Goal: Transaction & Acquisition: Obtain resource

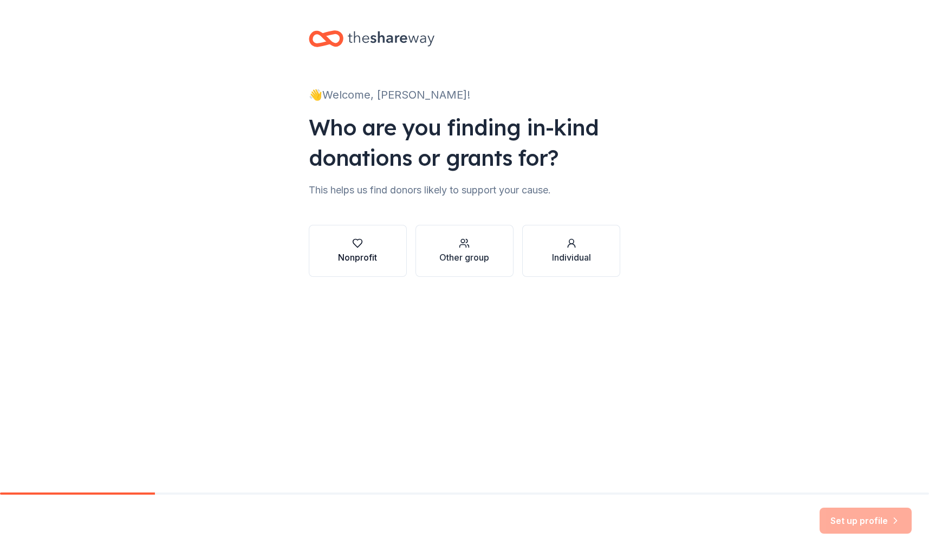
click at [381, 255] on button "Nonprofit" at bounding box center [358, 251] width 98 height 52
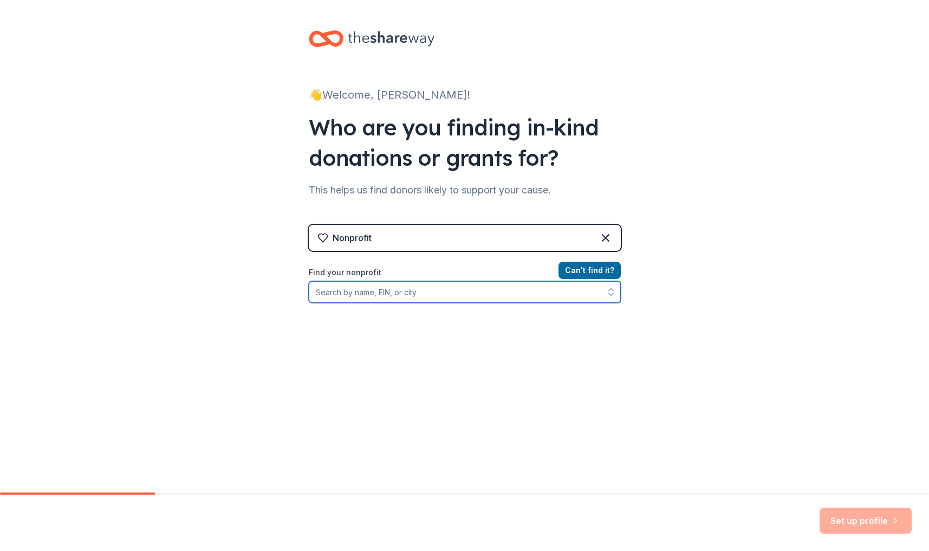
click at [397, 295] on input "Find your nonprofit" at bounding box center [465, 292] width 312 height 22
type input "r"
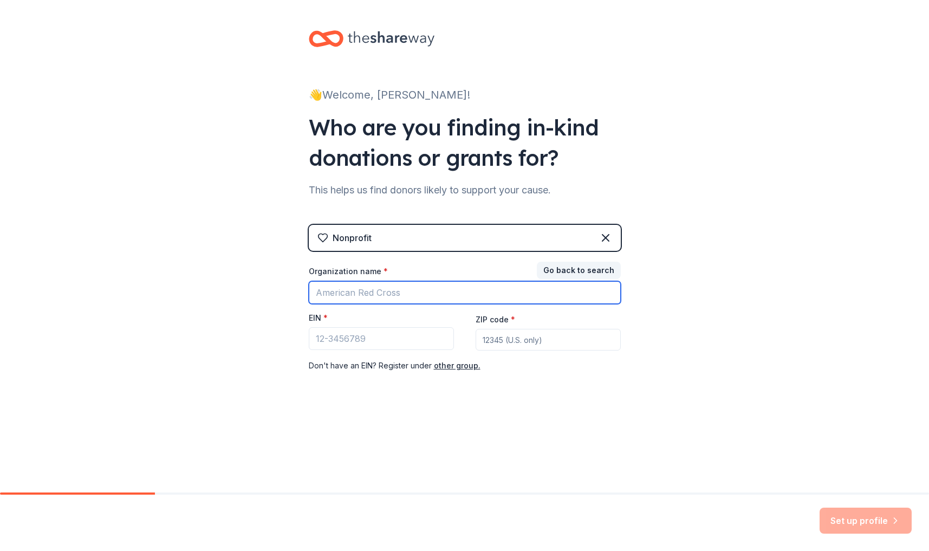
click at [372, 295] on input "Organization name *" at bounding box center [465, 292] width 312 height 23
type input "dunedin"
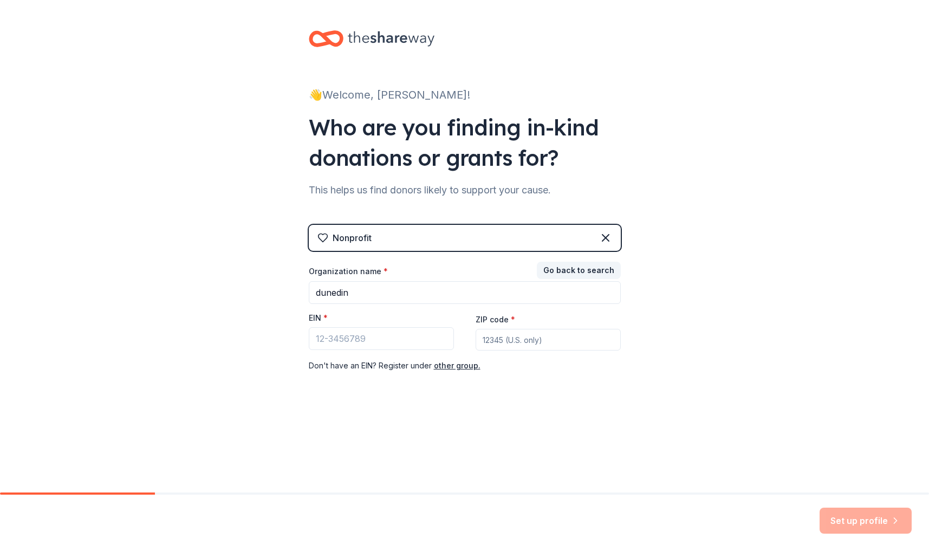
click at [693, 283] on div "👋 Welcome, Steve! Who are you finding in-kind donations or grants for? This hel…" at bounding box center [464, 223] width 929 height 446
click at [599, 271] on button "Go back to search" at bounding box center [579, 270] width 84 height 17
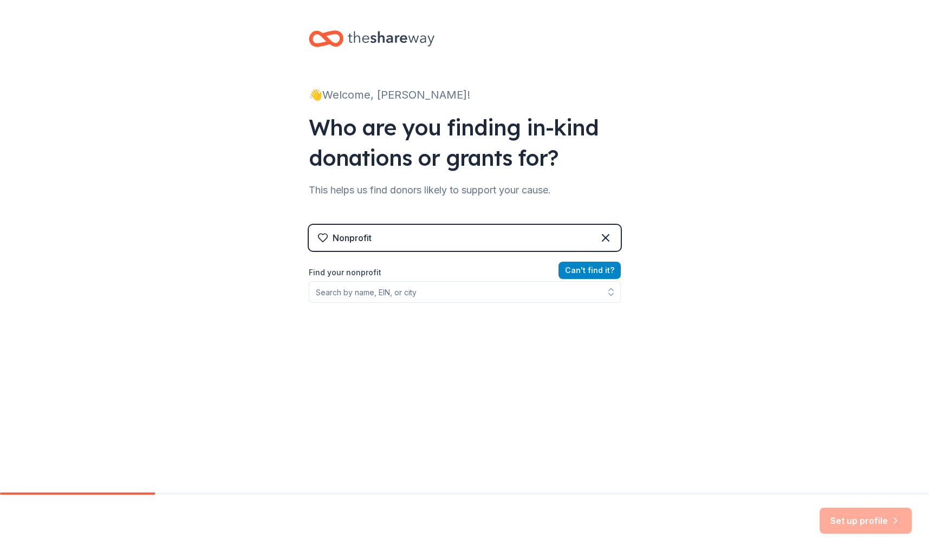
click at [589, 270] on button "Can ' t find it?" at bounding box center [590, 270] width 62 height 17
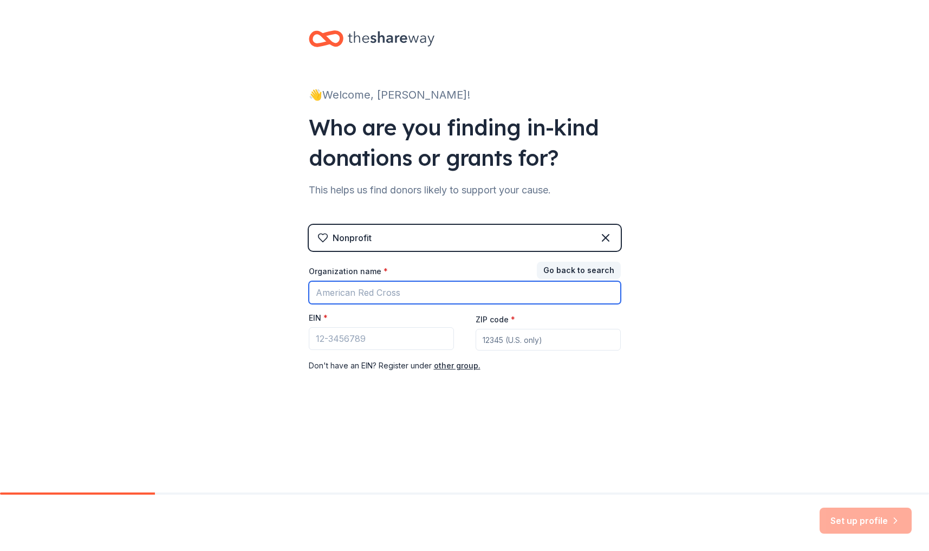
click at [400, 296] on input "Organization name *" at bounding box center [465, 292] width 312 height 23
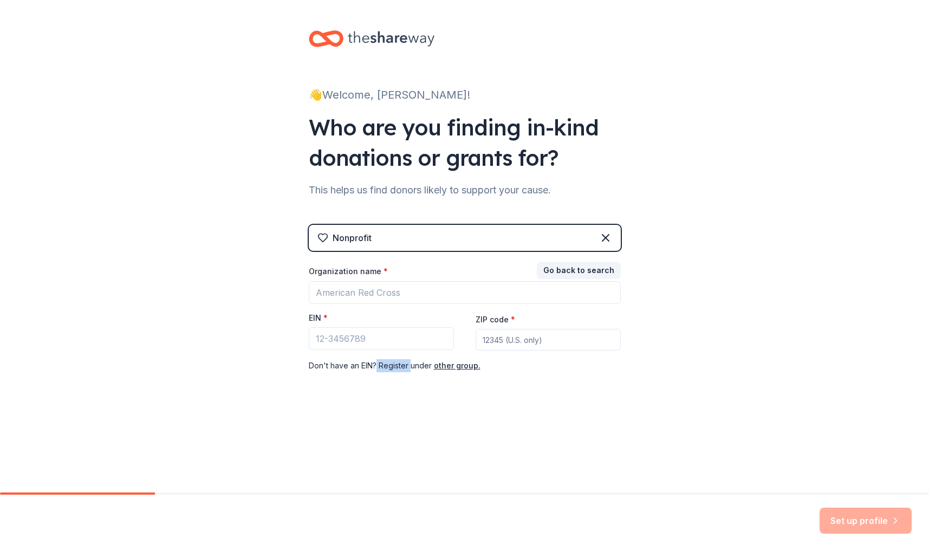
drag, startPoint x: 376, startPoint y: 365, endPoint x: 410, endPoint y: 364, distance: 34.1
click at [410, 364] on div "Don ' t have an EIN? Register under other group." at bounding box center [465, 365] width 312 height 13
drag, startPoint x: 430, startPoint y: 128, endPoint x: 438, endPoint y: 139, distance: 14.3
click at [438, 139] on div "Who are you finding in-kind donations or grants for?" at bounding box center [465, 142] width 312 height 61
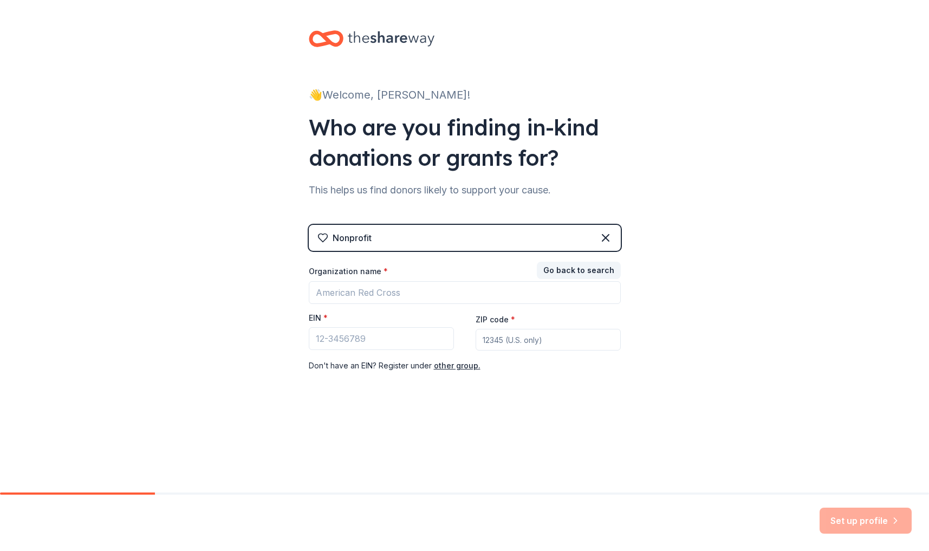
click at [431, 158] on div "Who are you finding in-kind donations or grants for?" at bounding box center [465, 142] width 312 height 61
click at [408, 232] on div "Nonprofit" at bounding box center [465, 238] width 312 height 26
click at [401, 237] on div "Nonprofit" at bounding box center [465, 238] width 312 height 26
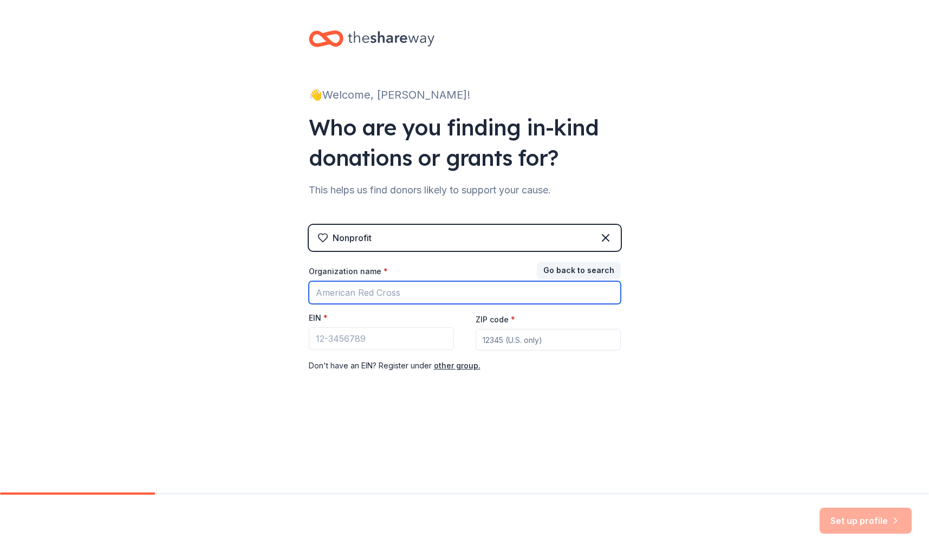
click at [431, 301] on input "Organization name *" at bounding box center [465, 292] width 312 height 23
click at [606, 293] on input "Organization name *" at bounding box center [465, 292] width 312 height 23
click at [605, 293] on input "Organization name *" at bounding box center [465, 292] width 312 height 23
click at [609, 292] on input "Organization name *" at bounding box center [465, 292] width 312 height 23
click at [610, 292] on input "Organization name *" at bounding box center [465, 292] width 312 height 23
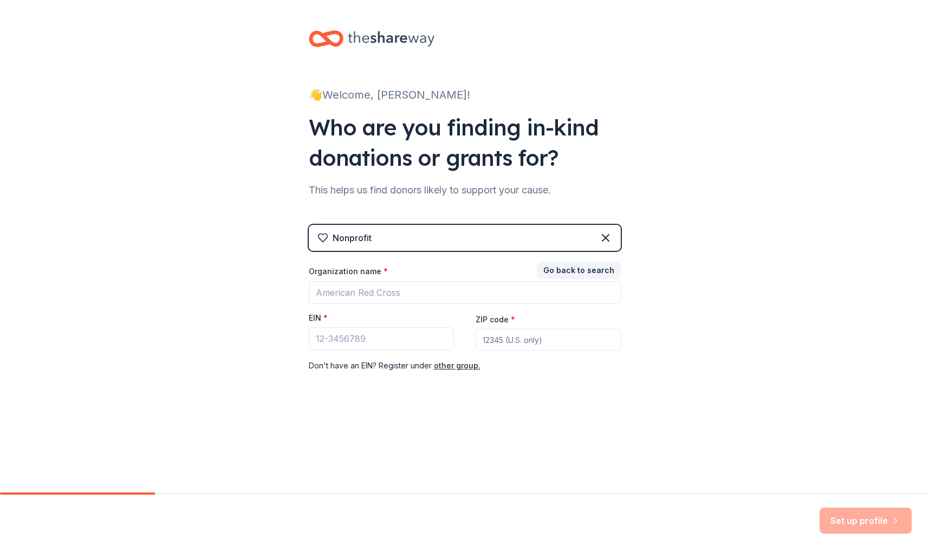
click at [631, 326] on div "👋 Welcome, Steve! Who are you finding in-kind donations or grants for? This hel…" at bounding box center [464, 223] width 347 height 446
type input "34698"
click at [459, 365] on button "other group." at bounding box center [457, 365] width 47 height 13
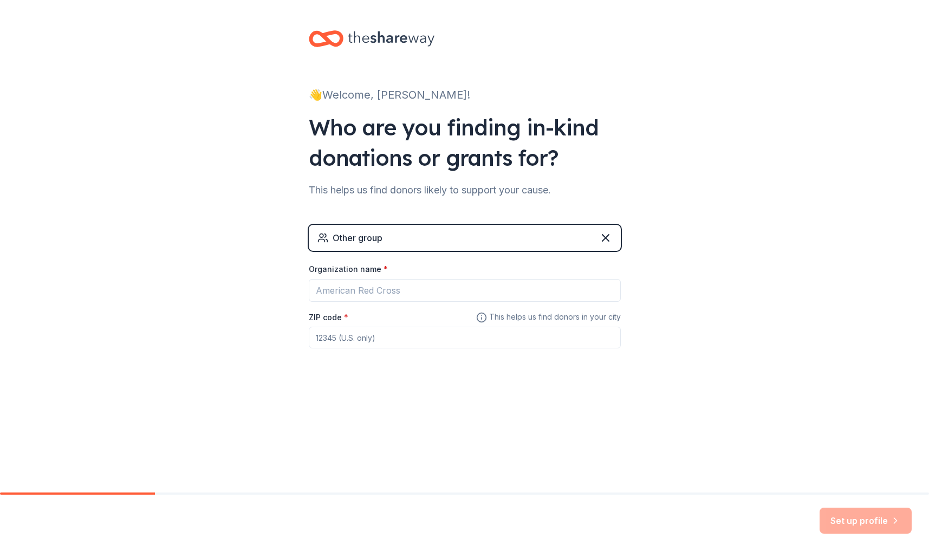
click at [498, 236] on div "Other group" at bounding box center [465, 238] width 312 height 26
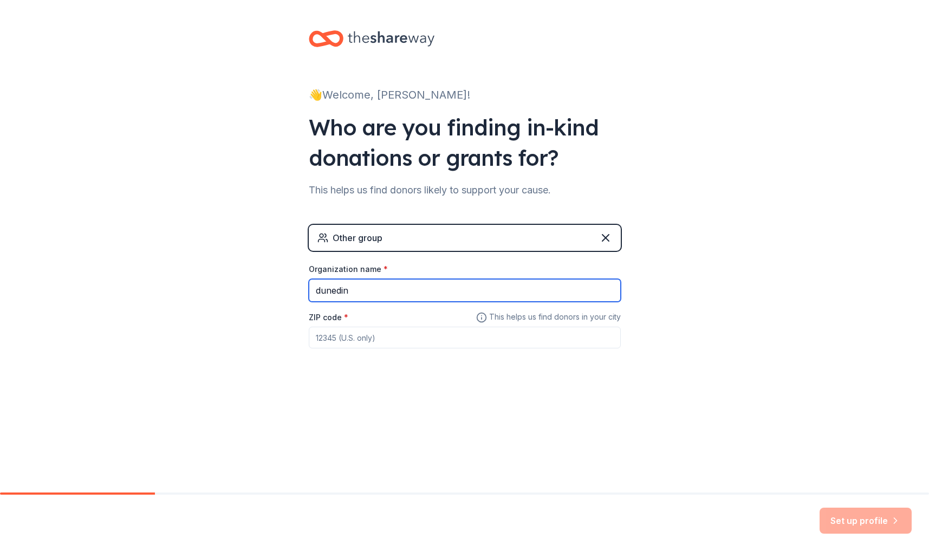
type input "dunedin"
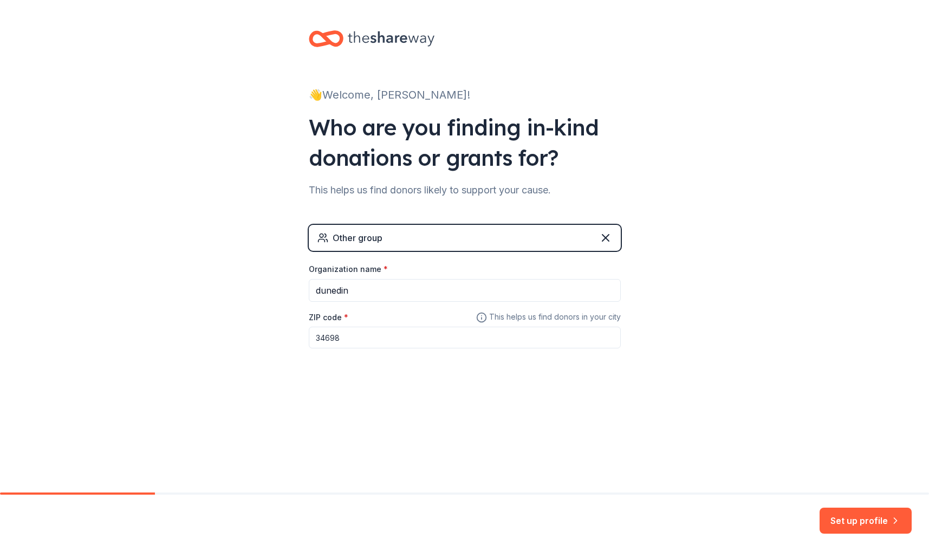
type input "34698"
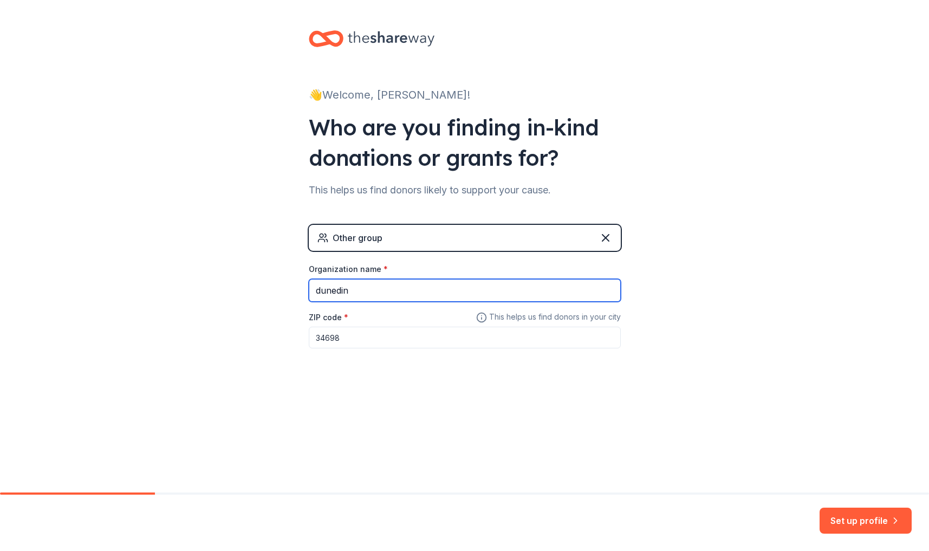
click at [459, 297] on input "dunedin" at bounding box center [465, 290] width 312 height 23
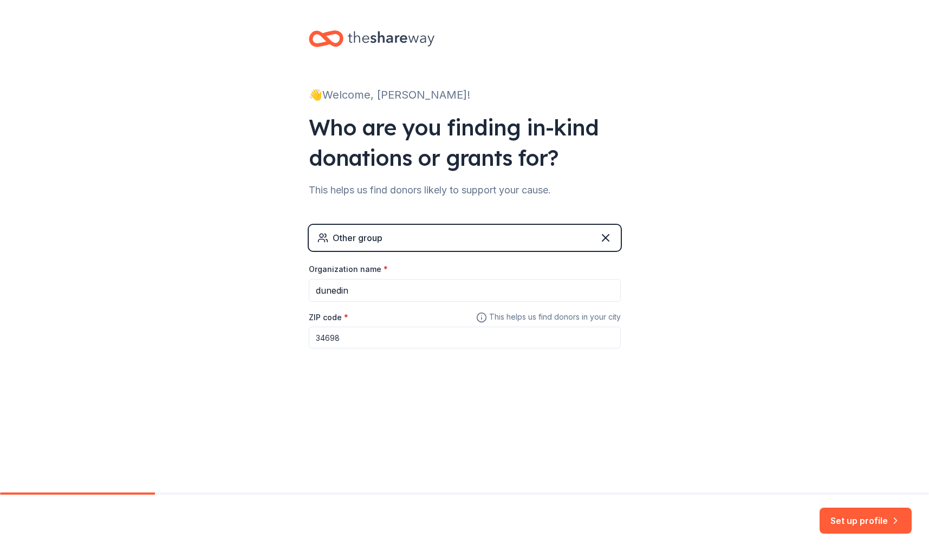
click at [455, 329] on input "34698" at bounding box center [465, 338] width 312 height 22
click at [576, 245] on div "Other group" at bounding box center [465, 238] width 312 height 26
click at [594, 239] on div "Other group" at bounding box center [465, 238] width 312 height 26
click at [436, 242] on div "Other group" at bounding box center [465, 238] width 312 height 26
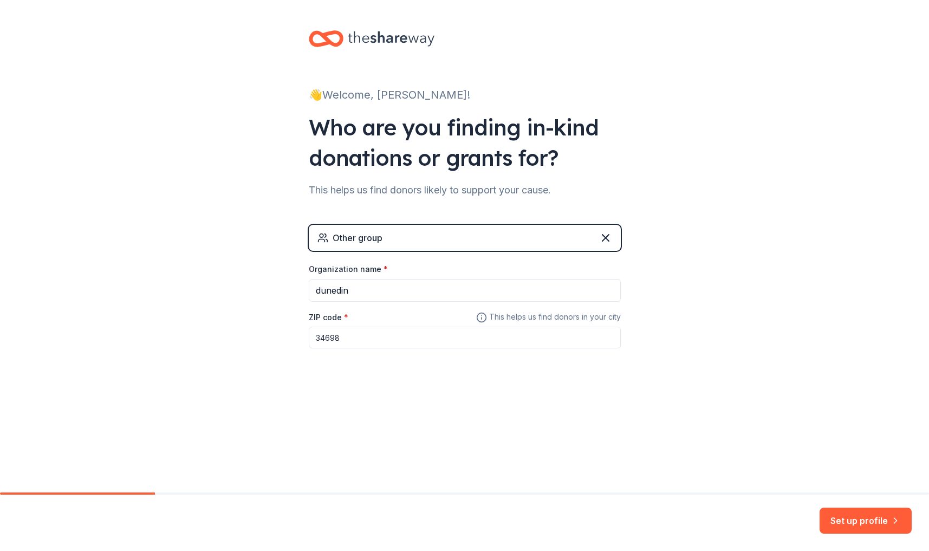
click at [435, 242] on div "Other group" at bounding box center [465, 238] width 312 height 26
click at [371, 238] on div "Other group" at bounding box center [358, 237] width 50 height 13
click at [866, 528] on button "Set up profile" at bounding box center [866, 521] width 92 height 26
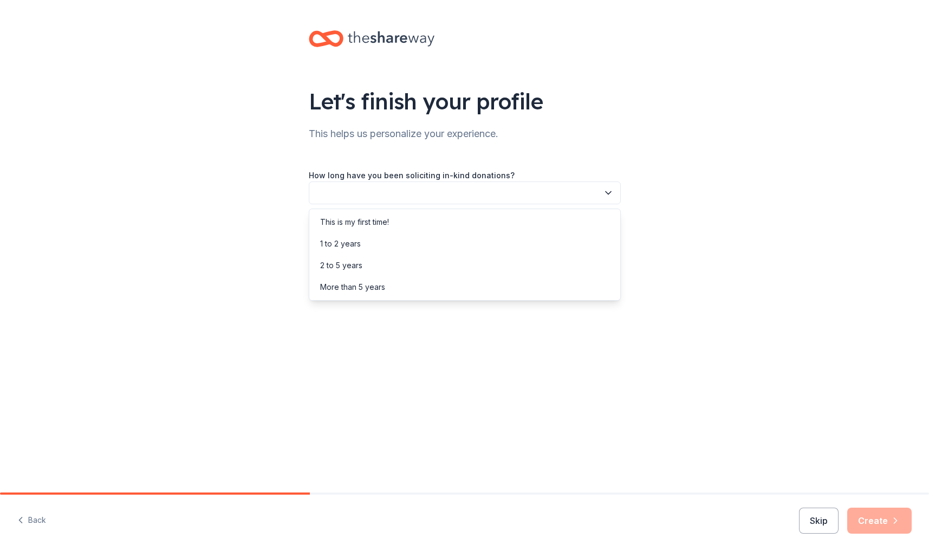
click at [406, 195] on button "button" at bounding box center [465, 192] width 312 height 23
click at [381, 221] on div "This is my first time!" at bounding box center [354, 222] width 69 height 13
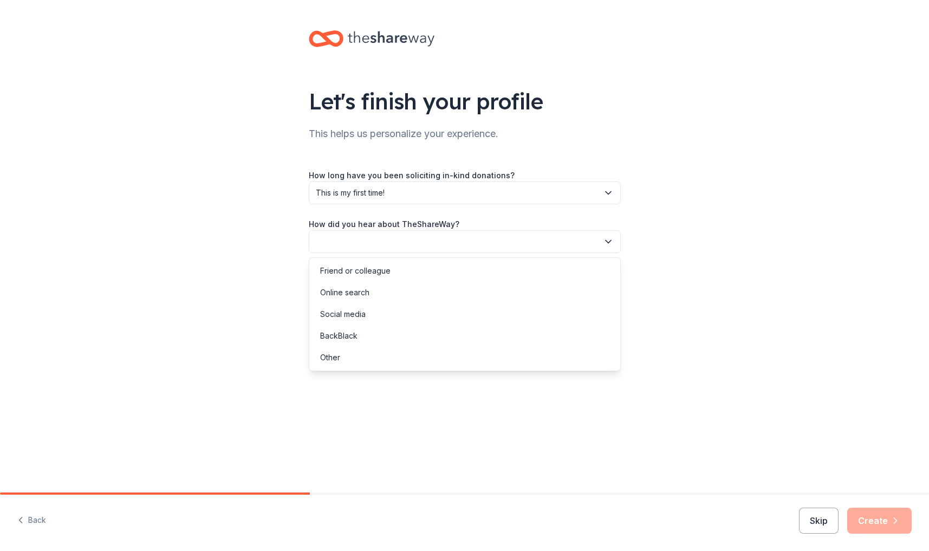
click at [363, 239] on button "button" at bounding box center [465, 241] width 312 height 23
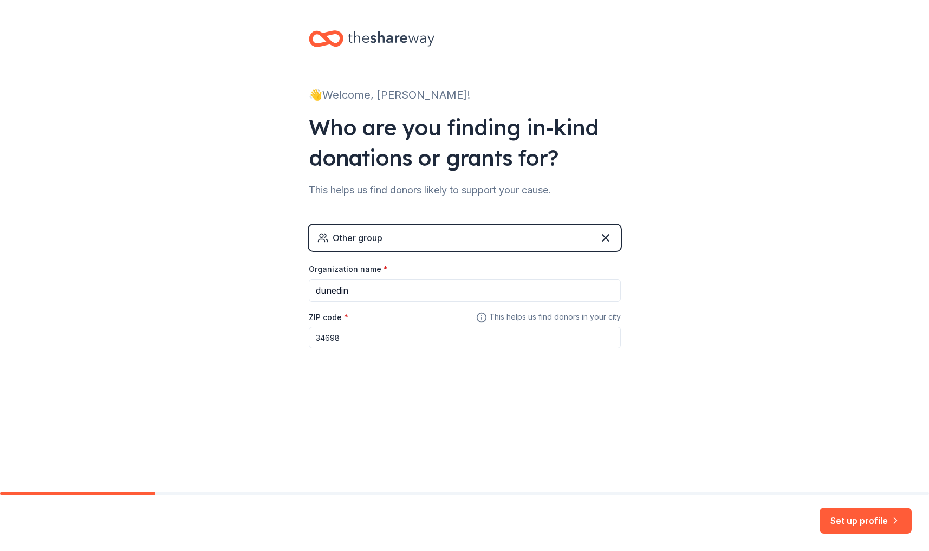
click at [367, 231] on div "Other group" at bounding box center [465, 238] width 312 height 26
click at [367, 241] on div "Other group" at bounding box center [358, 237] width 50 height 13
click at [411, 239] on div "Other group" at bounding box center [465, 238] width 312 height 26
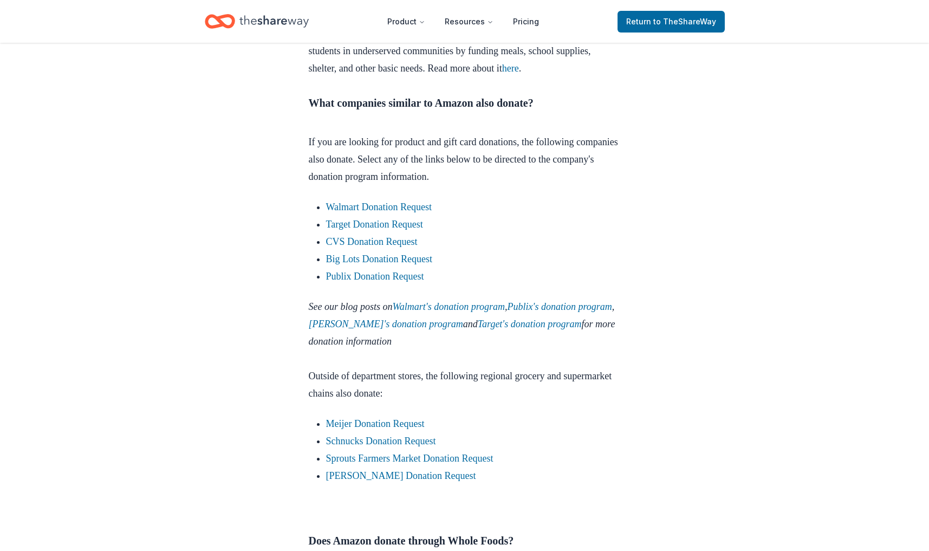
scroll to position [1157, 0]
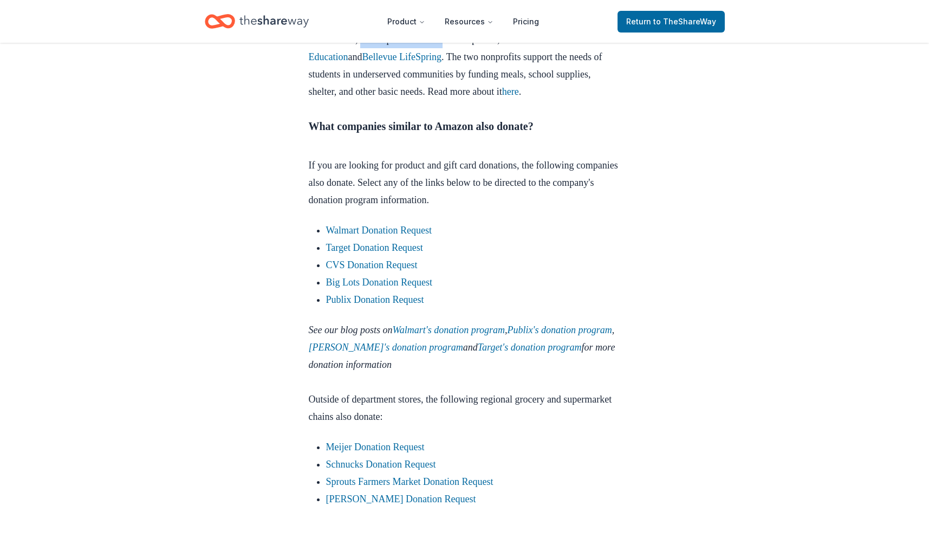
drag, startPoint x: 441, startPoint y: 93, endPoint x: 535, endPoint y: 91, distance: 94.3
click at [535, 91] on p "Unfortunately, Amazon doesn’t have an active gift card donation program, though…" at bounding box center [465, 56] width 312 height 121
click at [433, 93] on p "Unfortunately, Amazon doesn’t have an active gift card donation program, though…" at bounding box center [465, 56] width 312 height 121
click at [416, 93] on p "Unfortunately, Amazon doesn’t have an active gift card donation program, though…" at bounding box center [465, 56] width 312 height 121
click at [372, 62] on link "Alliance for Education" at bounding box center [428, 48] width 238 height 28
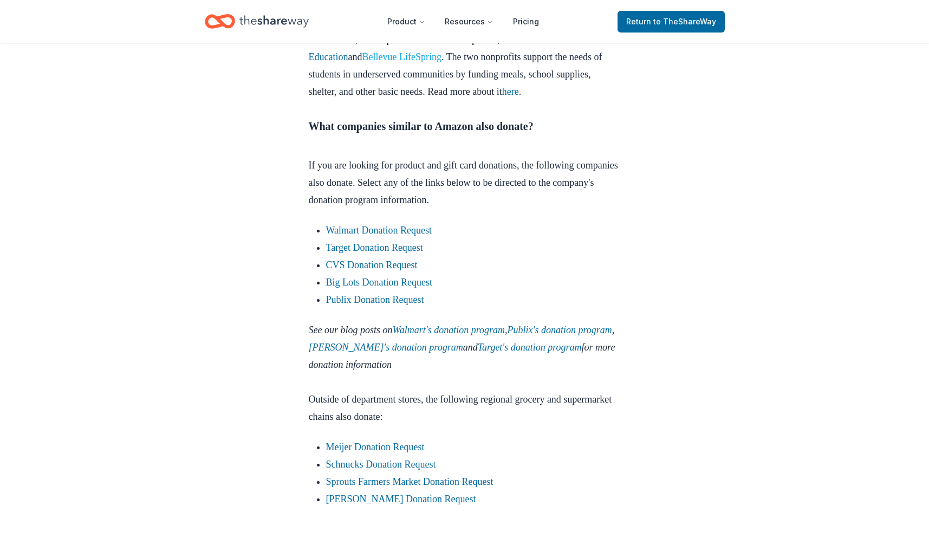
click at [441, 62] on link "Bellevue LifeSpring" at bounding box center [401, 56] width 79 height 11
click at [373, 236] on link "Walmart Donation Request" at bounding box center [379, 230] width 106 height 11
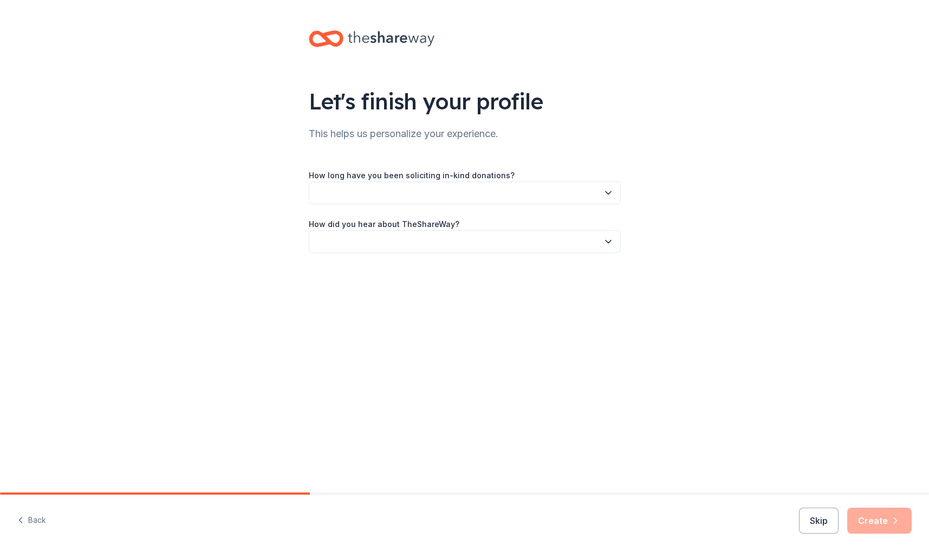
click at [429, 198] on button "button" at bounding box center [465, 192] width 312 height 23
click at [403, 219] on div "This is my first time!" at bounding box center [465, 222] width 307 height 22
click at [374, 243] on button "button" at bounding box center [465, 241] width 312 height 23
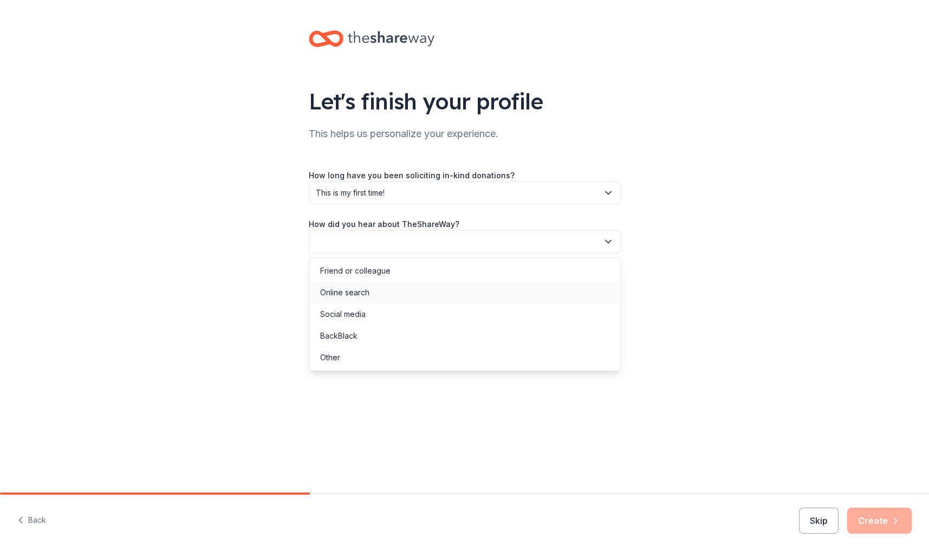
click at [360, 291] on div "Online search" at bounding box center [344, 292] width 49 height 13
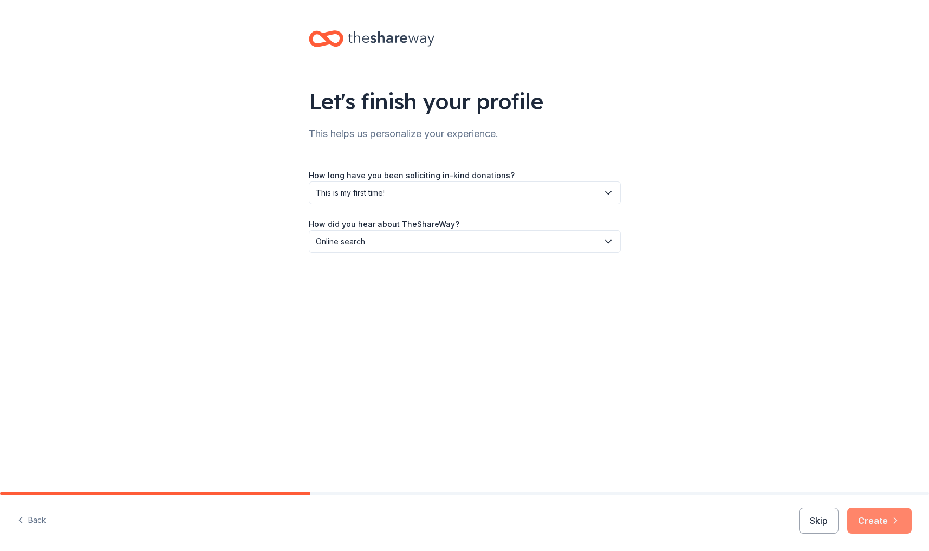
click at [867, 522] on button "Create" at bounding box center [879, 521] width 64 height 26
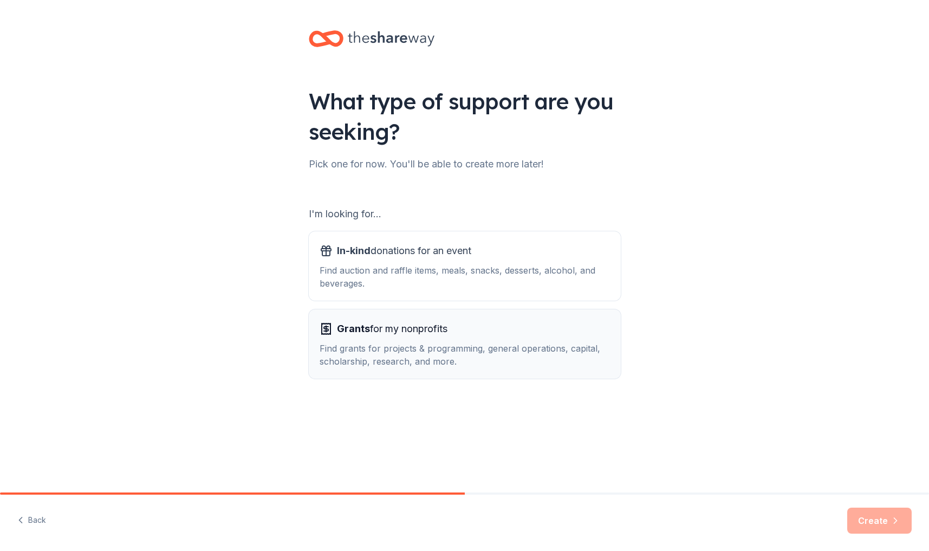
click at [389, 328] on span "Grants for my nonprofits" at bounding box center [392, 328] width 111 height 17
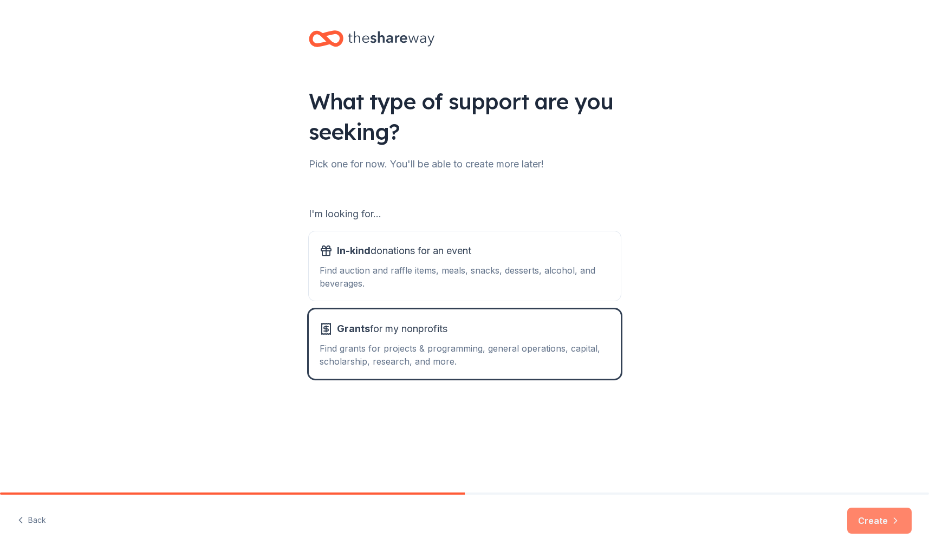
click at [873, 521] on button "Create" at bounding box center [879, 521] width 64 height 26
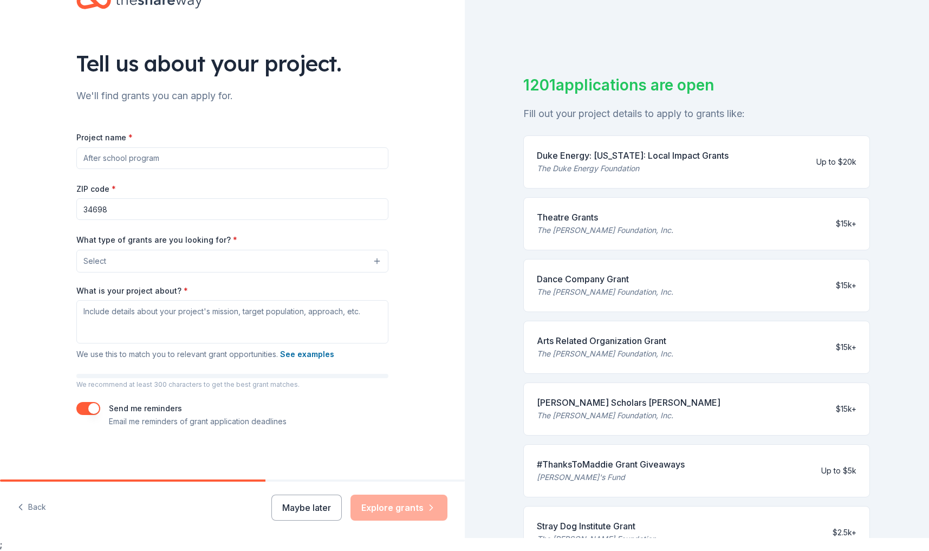
scroll to position [24, 0]
click at [221, 165] on input "Project name *" at bounding box center [232, 159] width 312 height 22
click at [198, 163] on input "Project name *" at bounding box center [232, 159] width 312 height 22
type input "Dunedin Falcon Navy NJROTC Program"
click at [132, 261] on button "Select" at bounding box center [232, 261] width 312 height 23
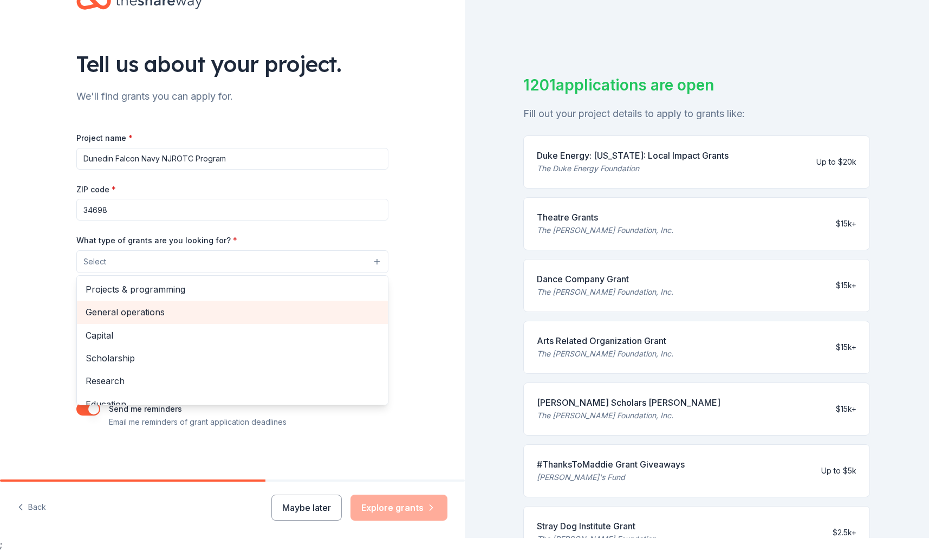
click at [125, 308] on span "General operations" at bounding box center [233, 312] width 294 height 14
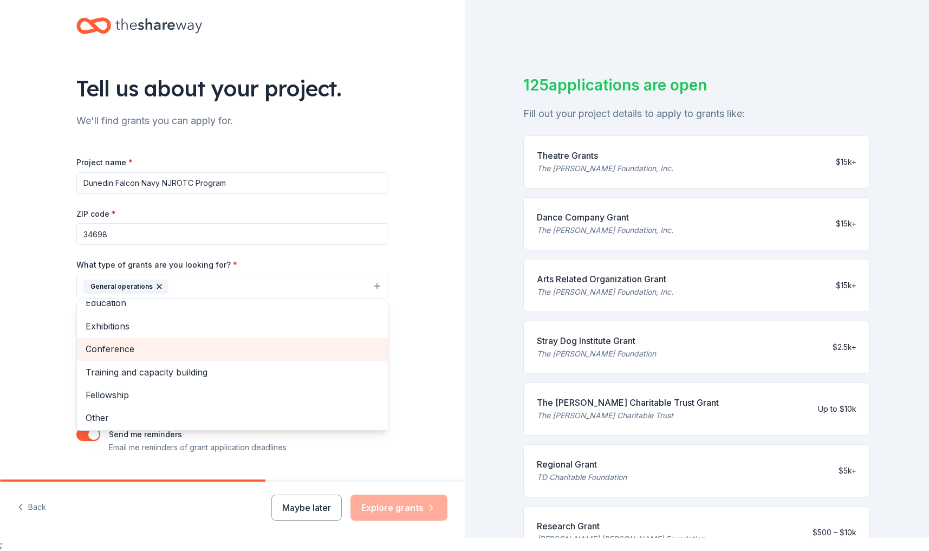
scroll to position [103, 0]
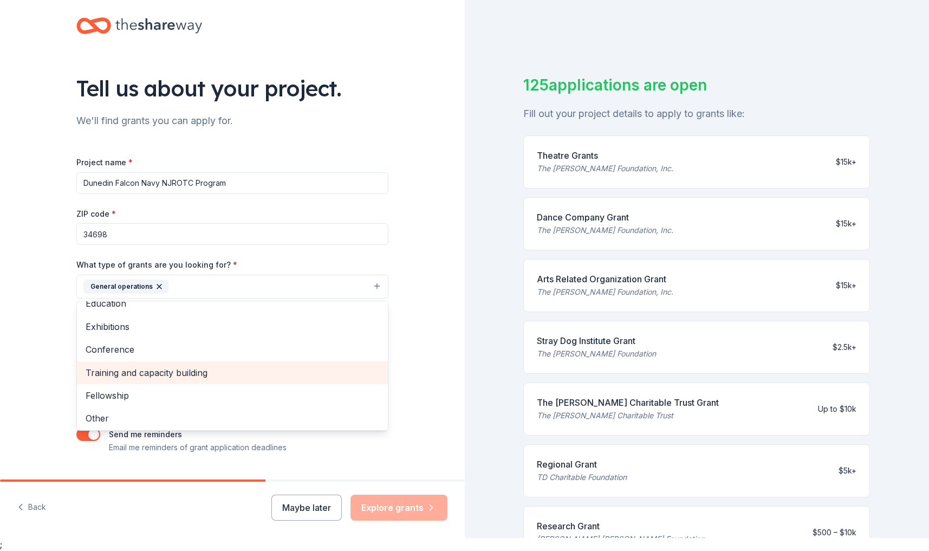
click at [150, 368] on span "Training and capacity building" at bounding box center [233, 373] width 294 height 14
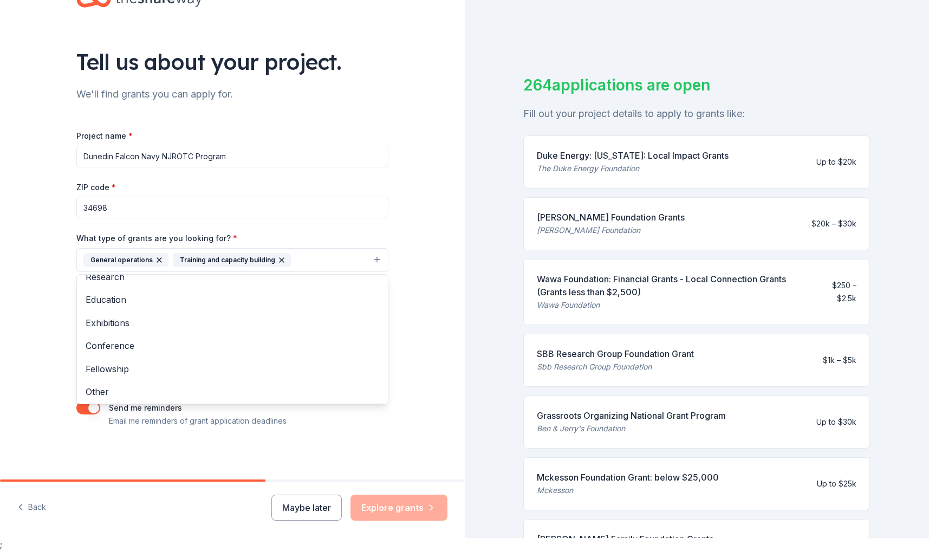
scroll to position [25, 0]
click at [439, 360] on div "Tell us about your project. We'll find grants you can apply for. Project name *…" at bounding box center [232, 221] width 465 height 519
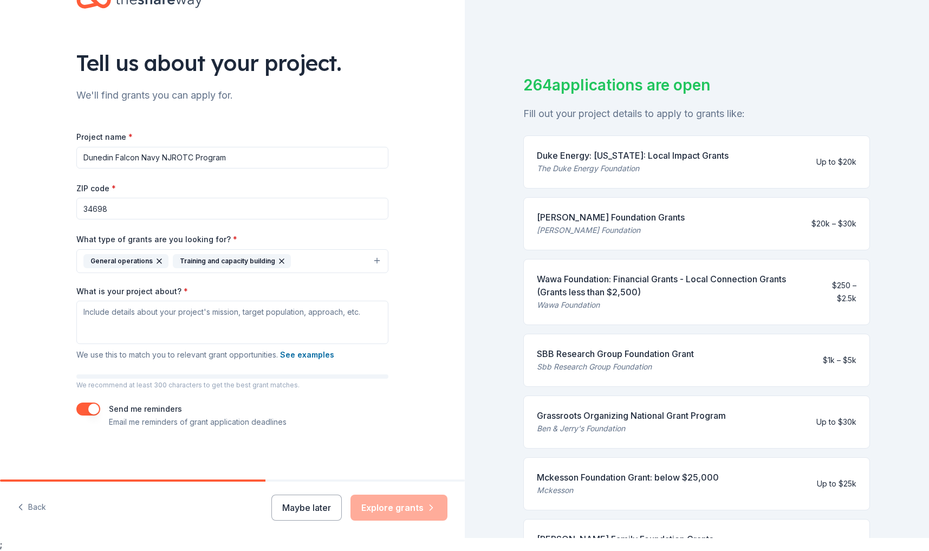
click at [323, 265] on button "General operations Training and capacity building" at bounding box center [232, 261] width 312 height 24
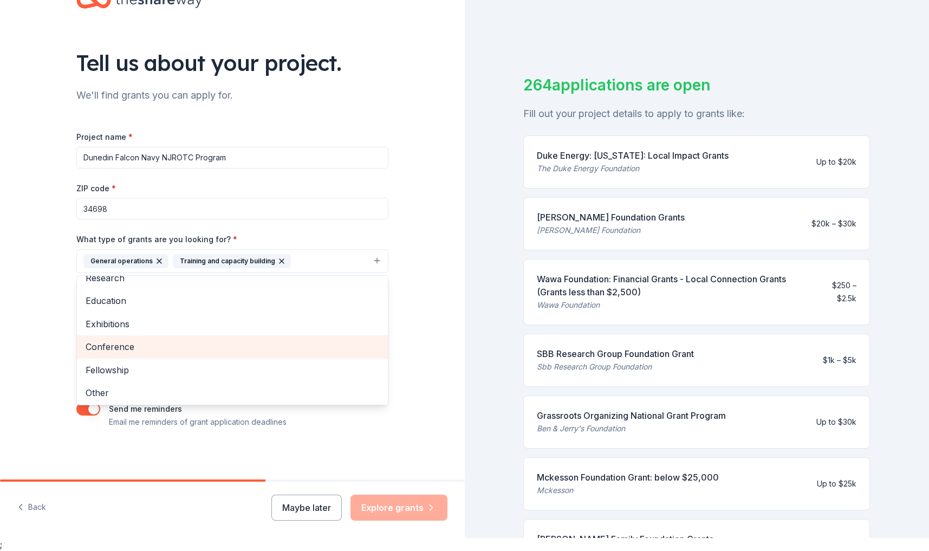
click at [154, 346] on span "Conference" at bounding box center [233, 347] width 294 height 14
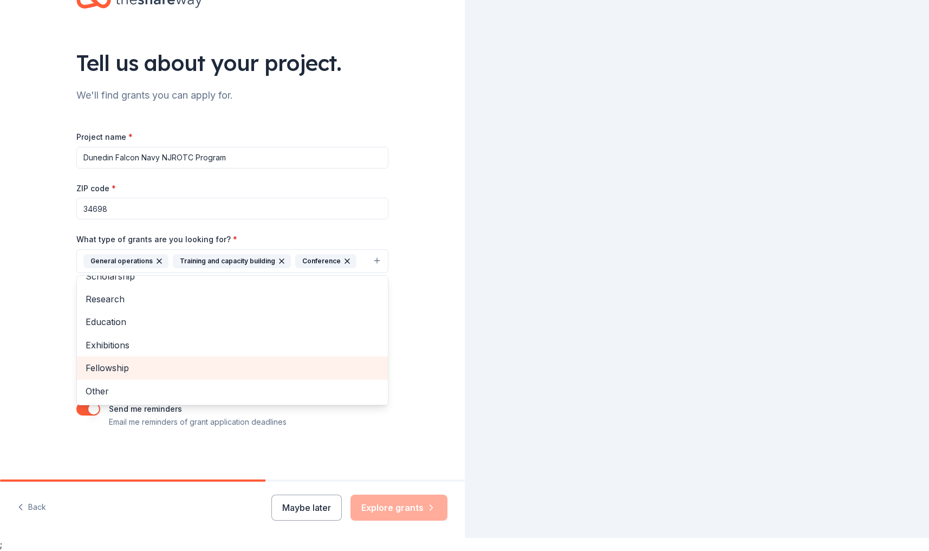
scroll to position [57, 0]
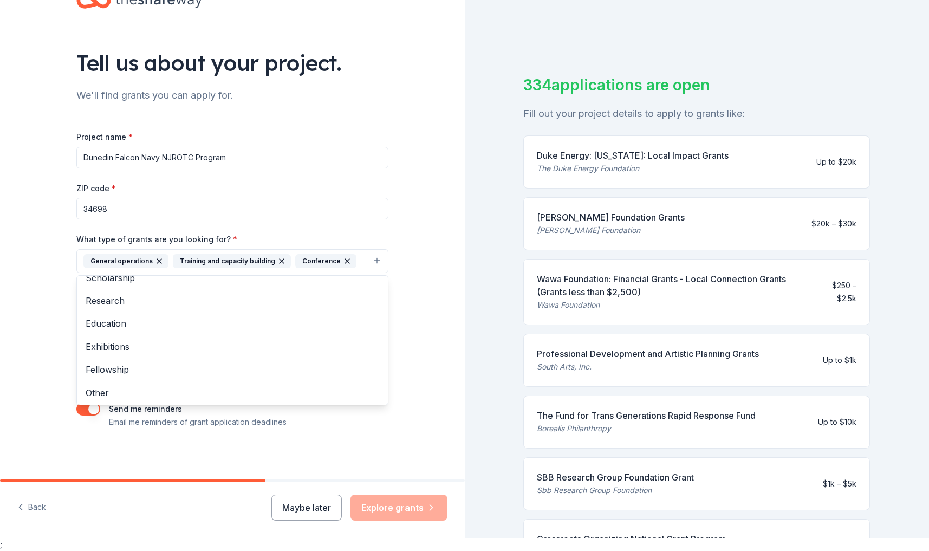
click at [411, 372] on div "Tell us about your project. We'll find grants you can apply for. Project name *…" at bounding box center [232, 221] width 465 height 519
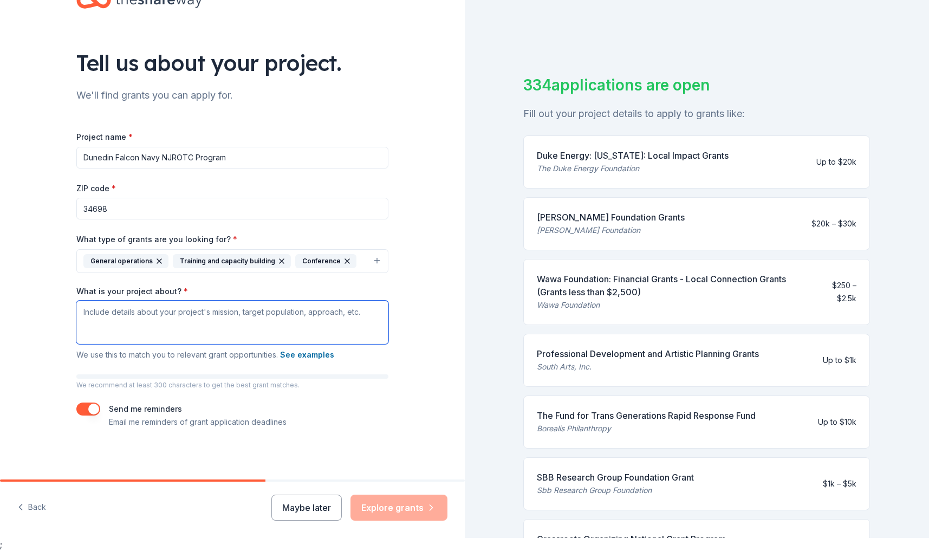
click at [187, 317] on textarea "What is your project about? *" at bounding box center [232, 322] width 312 height 43
click at [204, 311] on textarea "What is your project about? *" at bounding box center [232, 322] width 312 height 43
paste textarea "The Dunedin Falcon Navy is inspired by the mission of the Navy Junior Reserve O…"
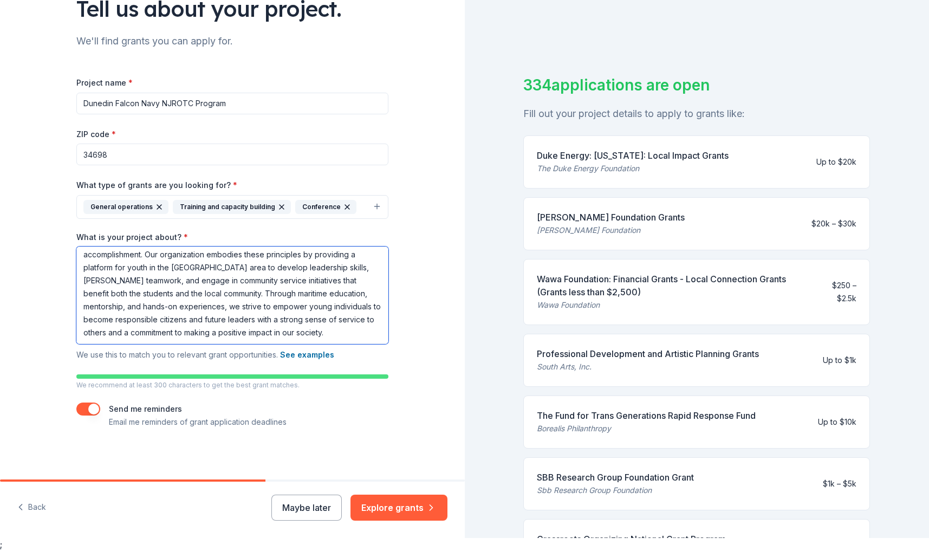
scroll to position [13, 0]
type textarea "The Dunedin Falcon Navy is inspired by the mission of the Navy Junior Reserve O…"
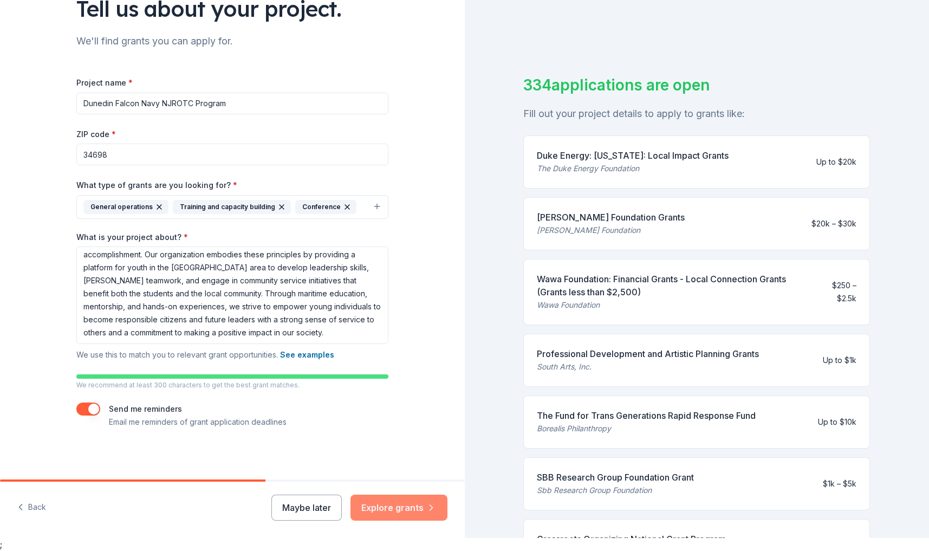
click at [378, 507] on button "Explore grants" at bounding box center [399, 508] width 97 height 26
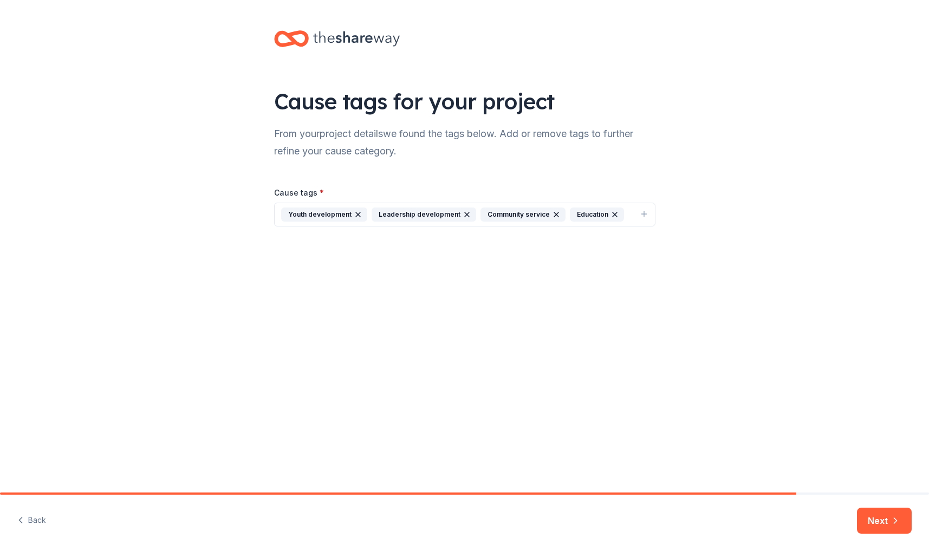
click at [623, 215] on button "Youth development Leadership development Community service Education" at bounding box center [464, 215] width 381 height 24
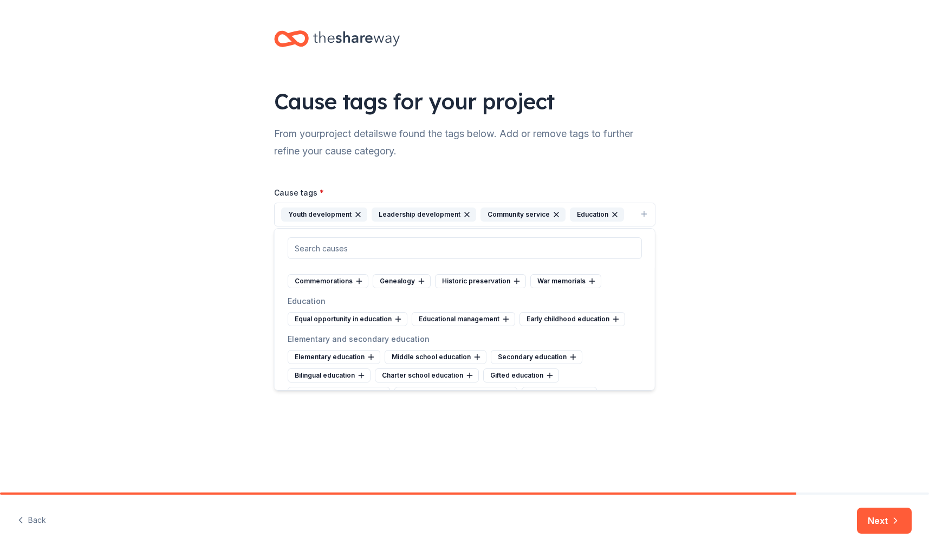
scroll to position [386, 0]
click at [554, 277] on div "War memorials" at bounding box center [565, 280] width 71 height 14
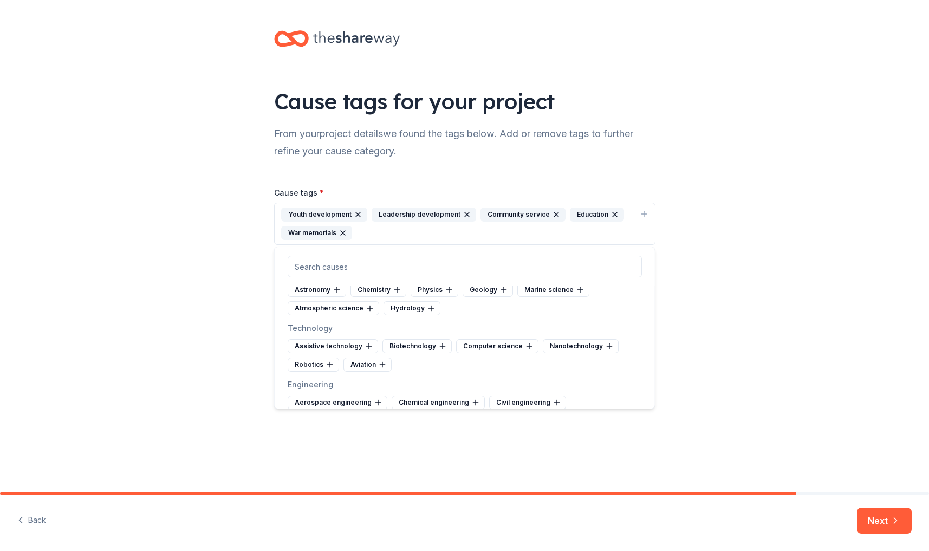
scroll to position [1991, 0]
click at [556, 287] on div "Marine science" at bounding box center [553, 289] width 72 height 14
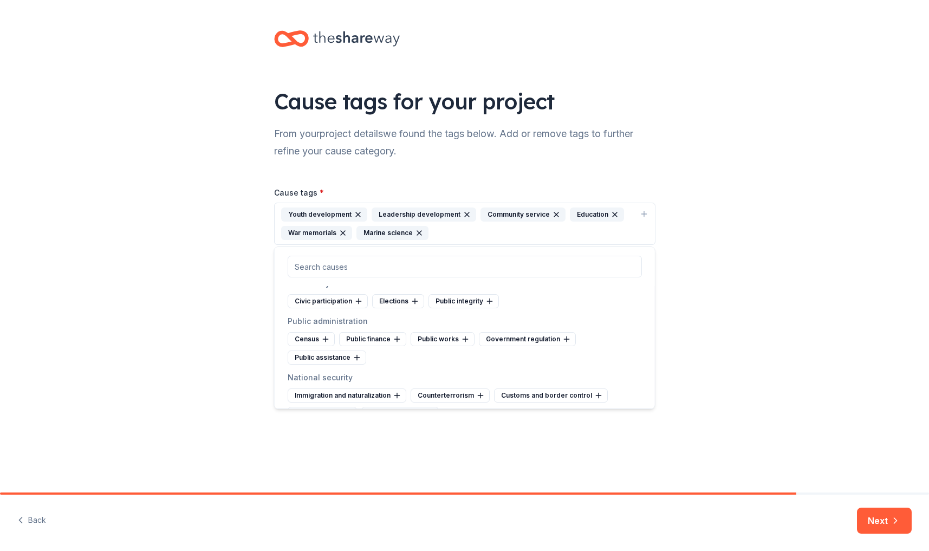
scroll to position [3054, 0]
click at [326, 302] on div "Civic participation" at bounding box center [328, 300] width 80 height 14
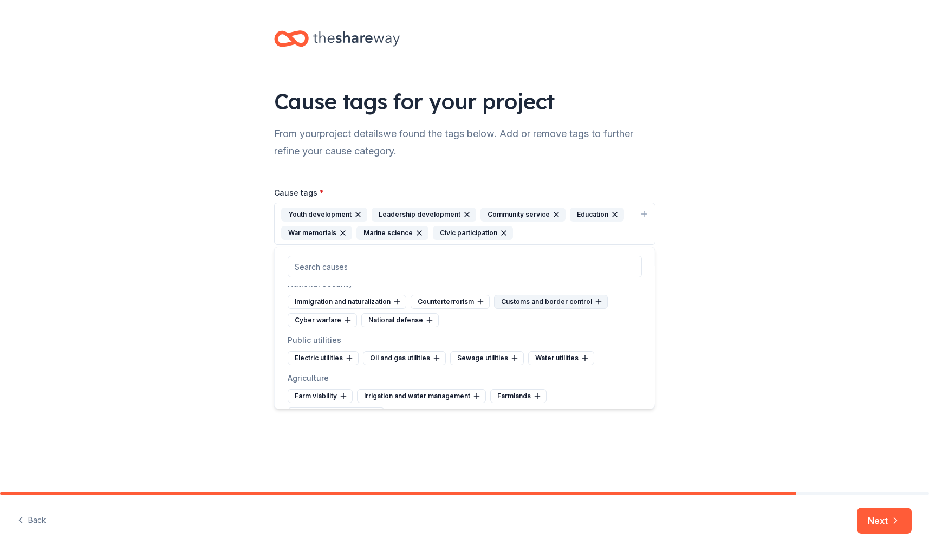
scroll to position [3157, 0]
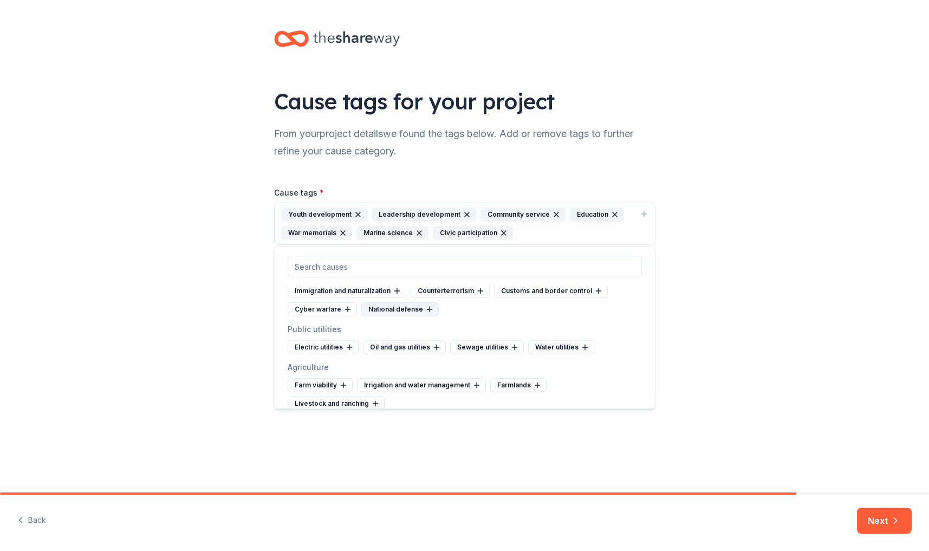
click at [410, 310] on div "National defense" at bounding box center [399, 309] width 77 height 14
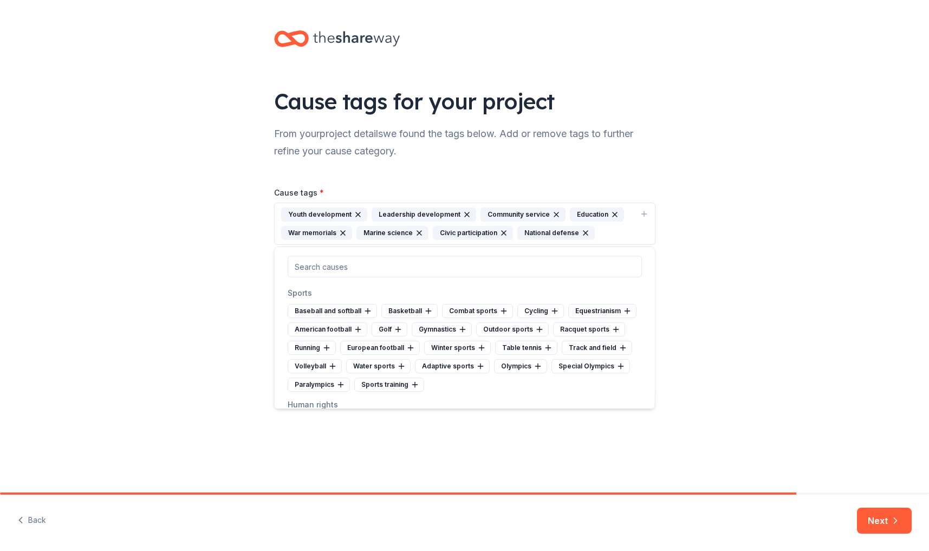
scroll to position [3961, 0]
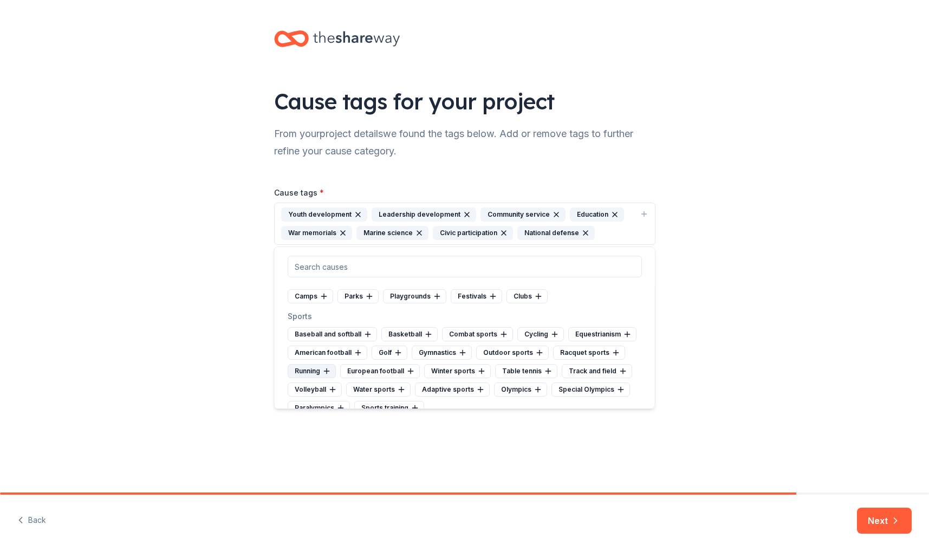
click at [309, 364] on div "Running" at bounding box center [312, 371] width 48 height 14
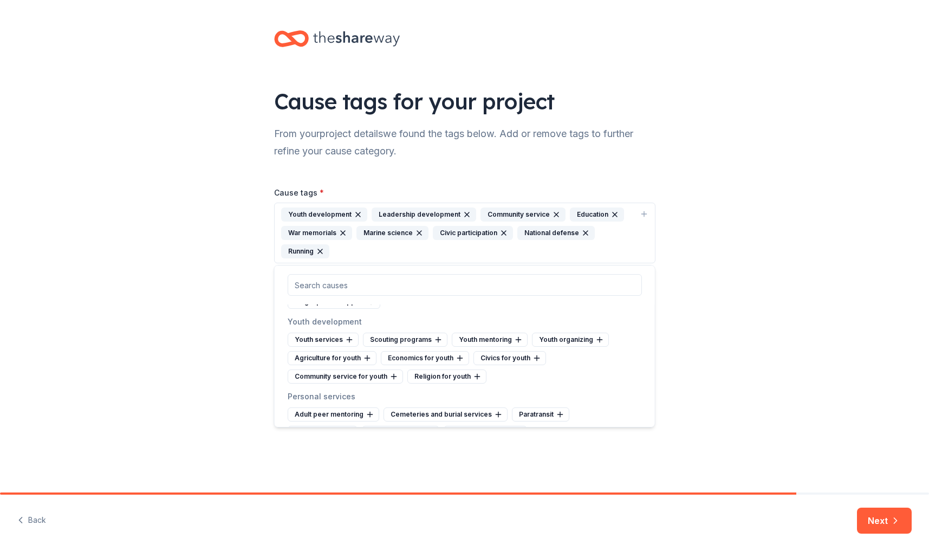
scroll to position [4560, 0]
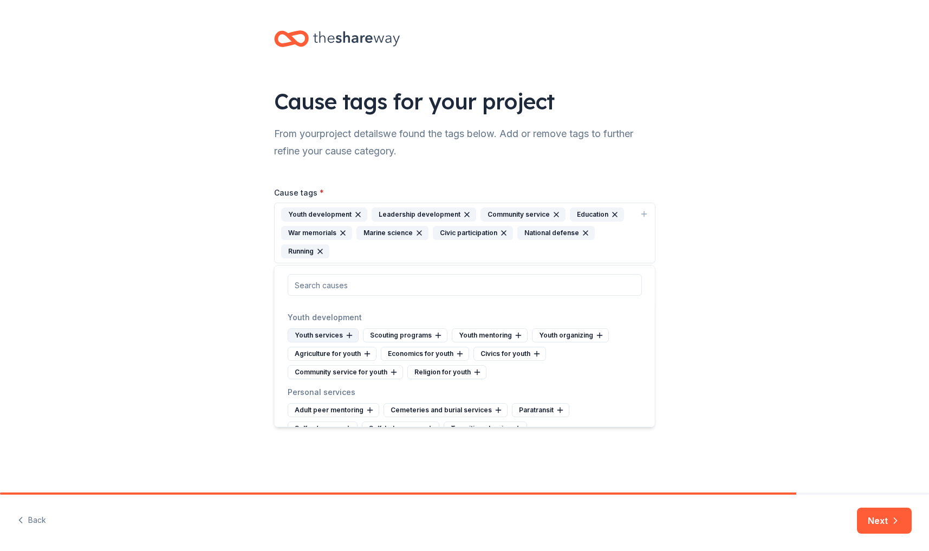
click at [333, 328] on div "Youth services" at bounding box center [323, 335] width 71 height 14
click at [415, 328] on div "Youth mentoring" at bounding box center [415, 335] width 76 height 14
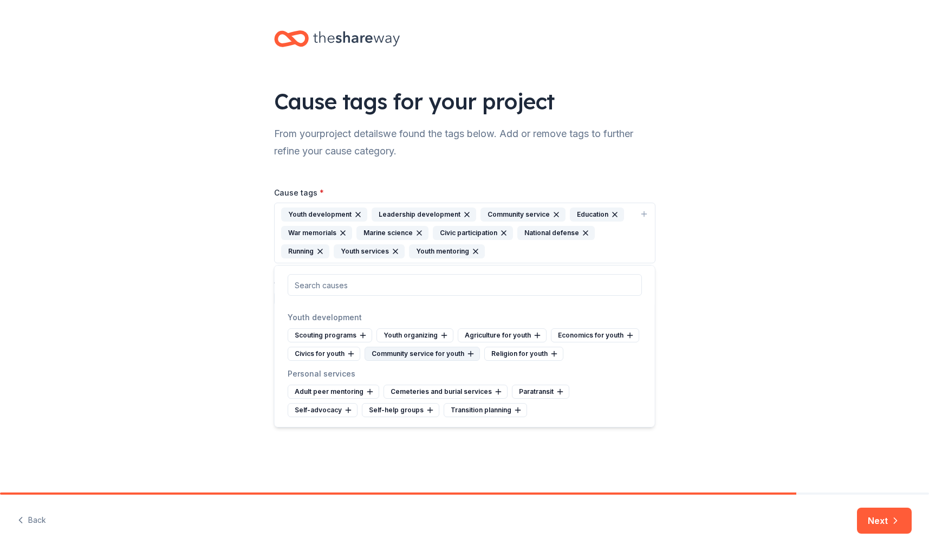
click at [408, 347] on div "Community service for youth" at bounding box center [422, 354] width 115 height 14
click at [338, 347] on div "Civics for youth" at bounding box center [324, 354] width 73 height 14
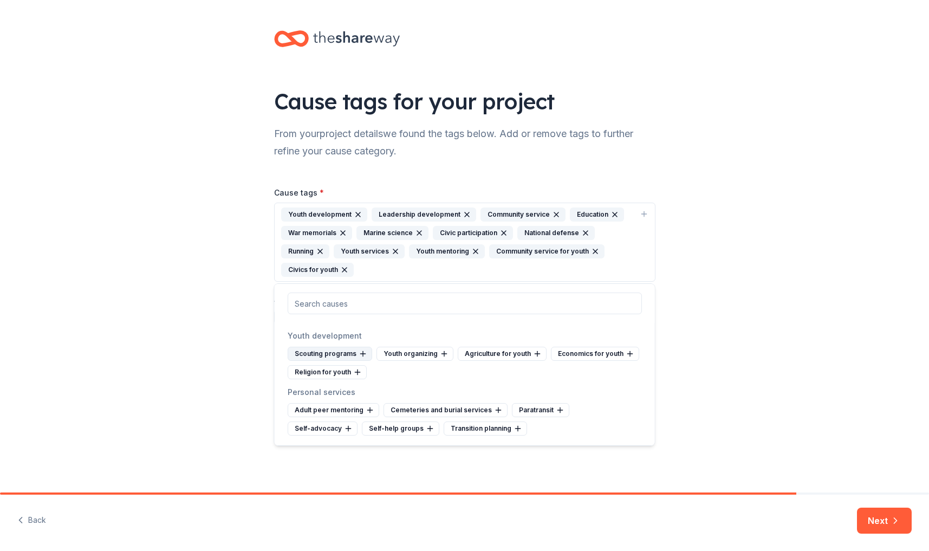
click at [338, 347] on div "Scouting programs" at bounding box center [330, 354] width 85 height 14
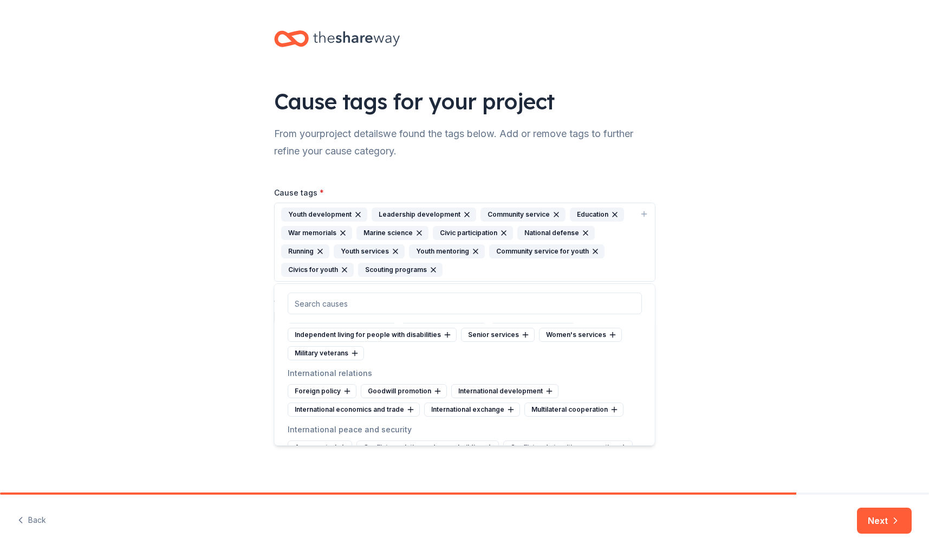
scroll to position [4785, 0]
click at [465, 441] on div "Conflict resolution and peacebuilding" at bounding box center [427, 448] width 142 height 14
click at [889, 519] on button "Next" at bounding box center [884, 521] width 55 height 26
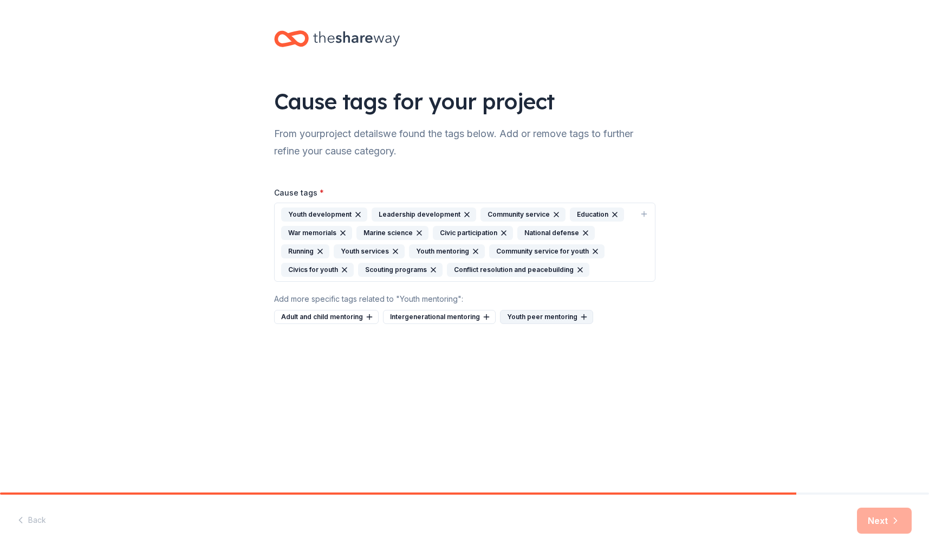
click at [544, 319] on div "Youth peer mentoring" at bounding box center [546, 317] width 93 height 14
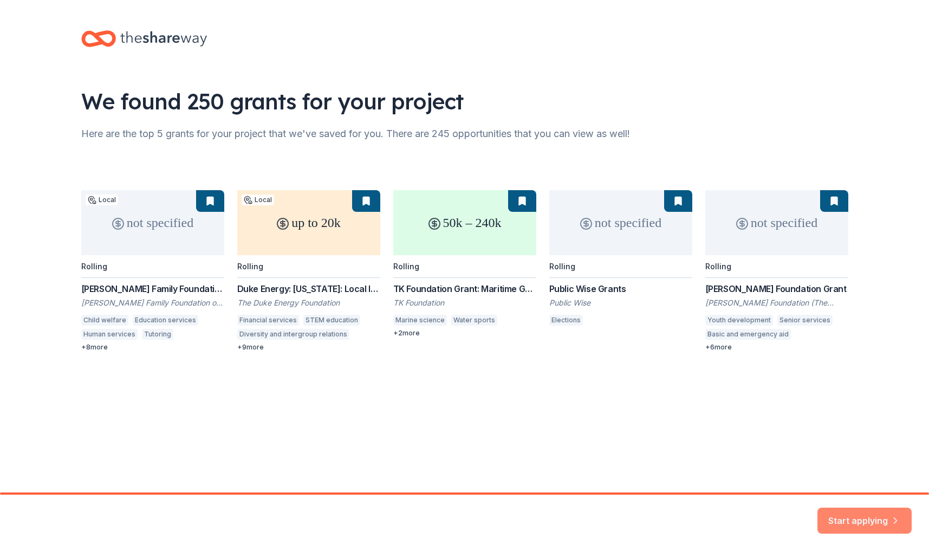
click at [864, 520] on button "Start applying" at bounding box center [865, 514] width 94 height 26
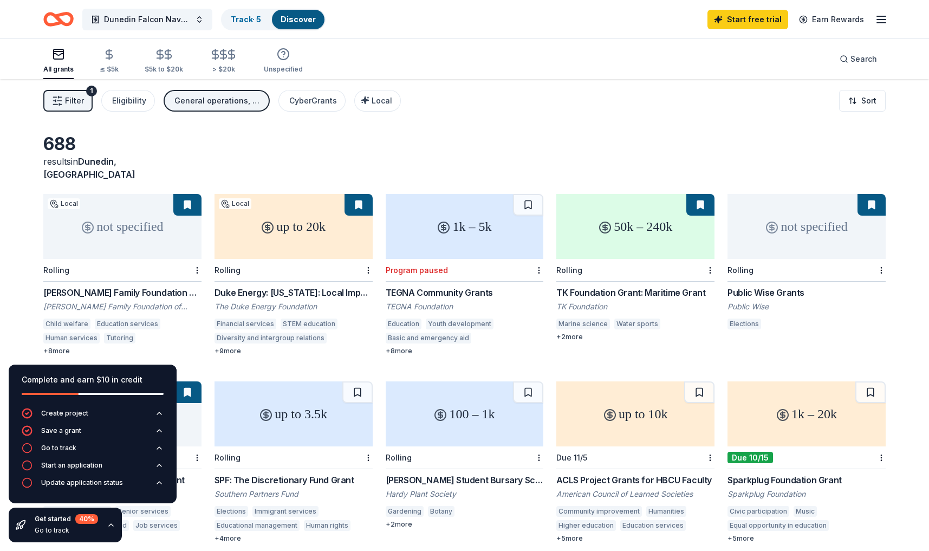
click at [699, 194] on button at bounding box center [700, 205] width 28 height 22
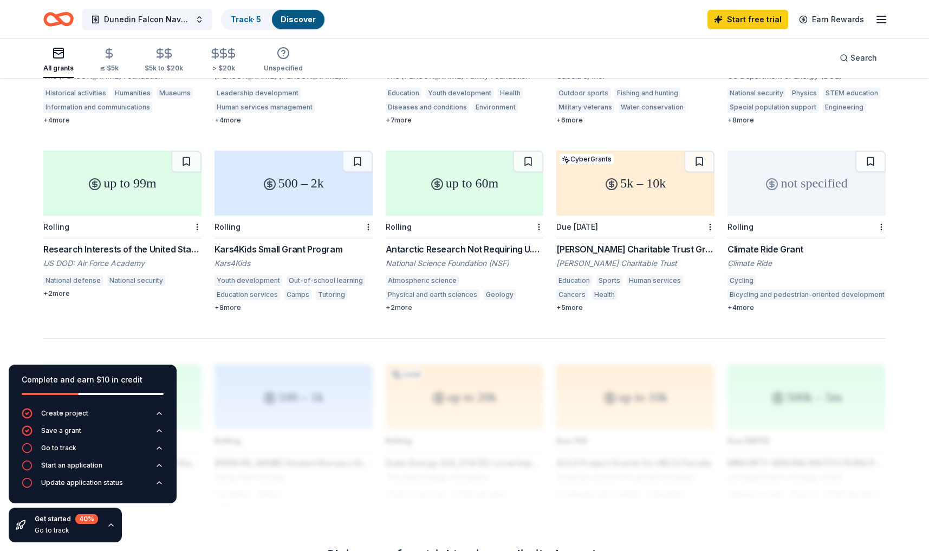
scroll to position [601, 0]
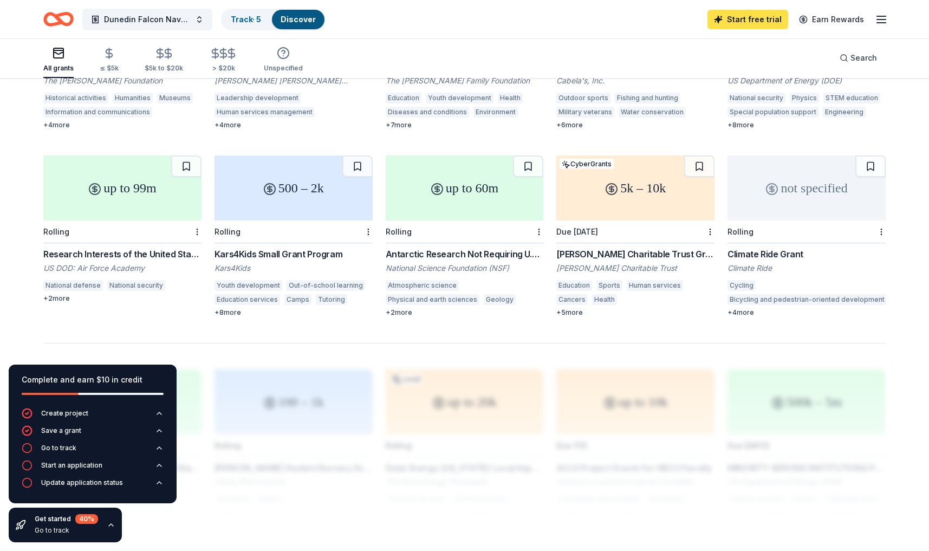
click at [757, 18] on link "Start free trial" at bounding box center [748, 20] width 81 height 20
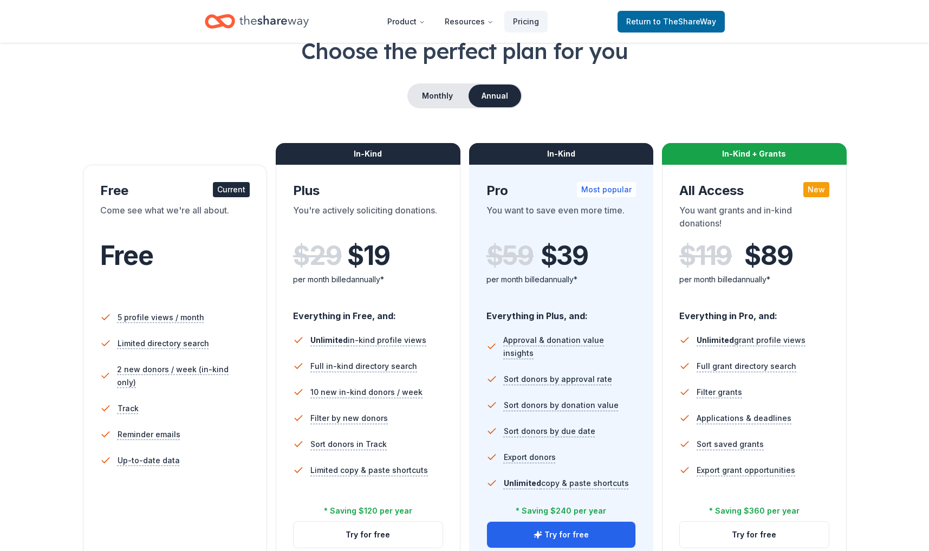
scroll to position [77, 0]
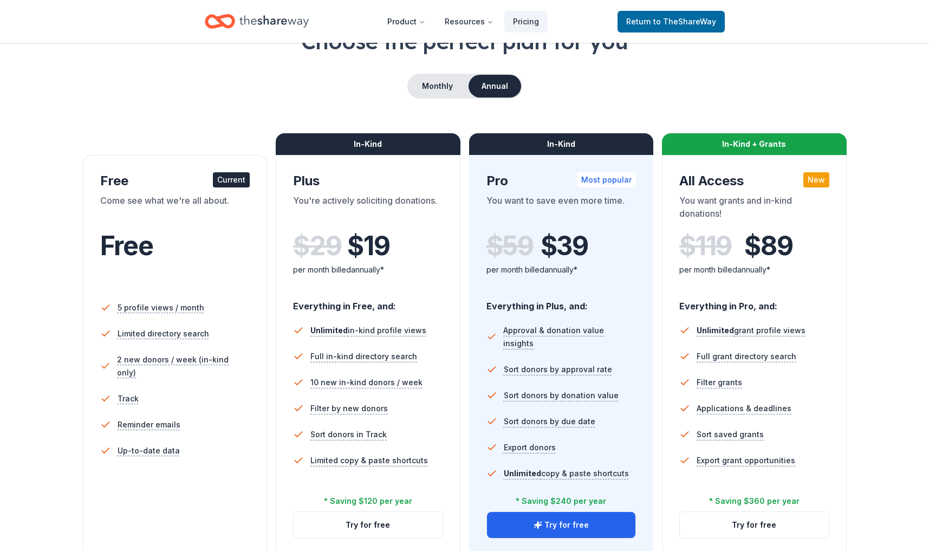
click at [224, 183] on div "Current" at bounding box center [231, 179] width 37 height 15
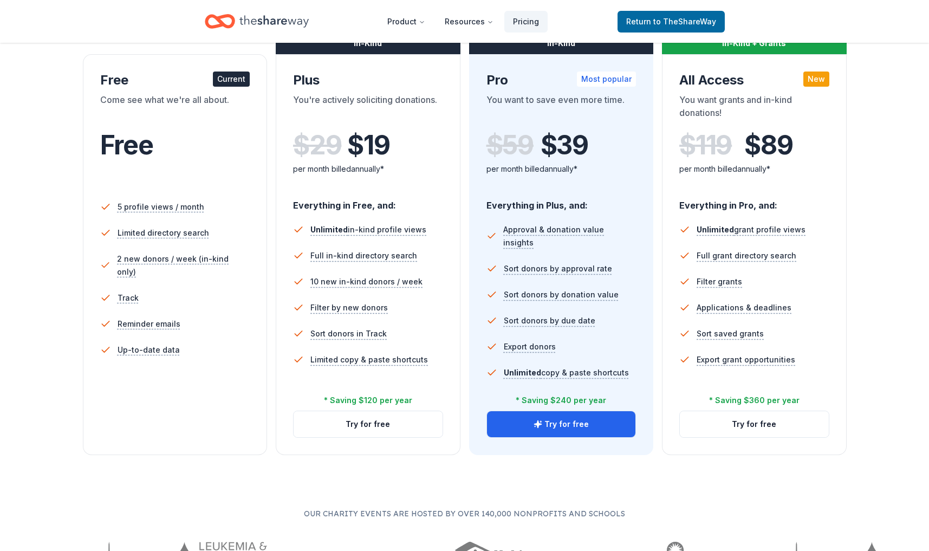
scroll to position [178, 0]
click at [366, 427] on button "Try for free" at bounding box center [368, 424] width 149 height 26
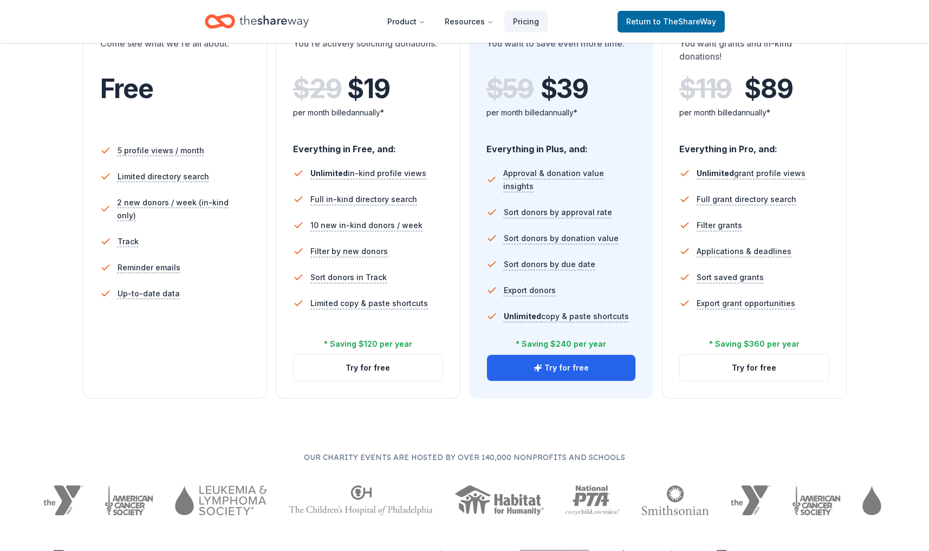
scroll to position [286, 0]
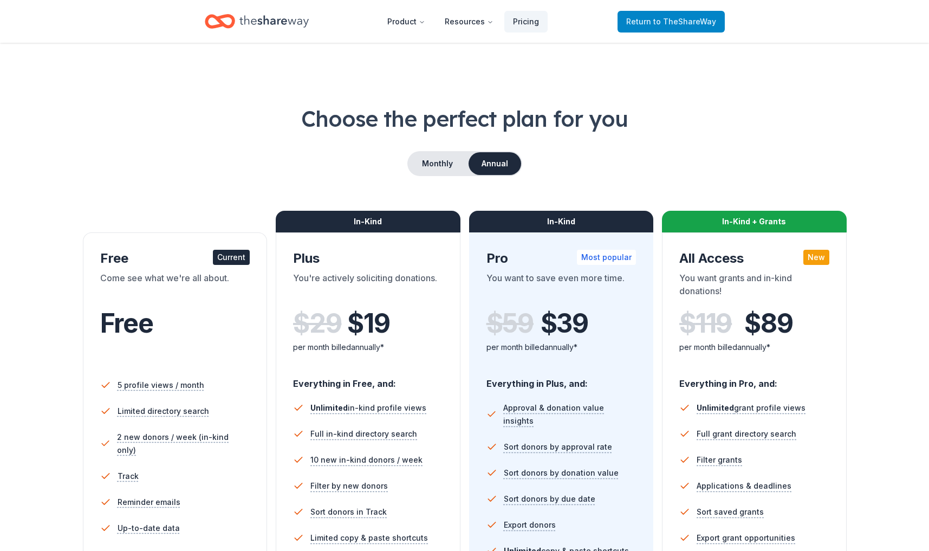
click at [675, 23] on span "to TheShareWay" at bounding box center [684, 21] width 63 height 9
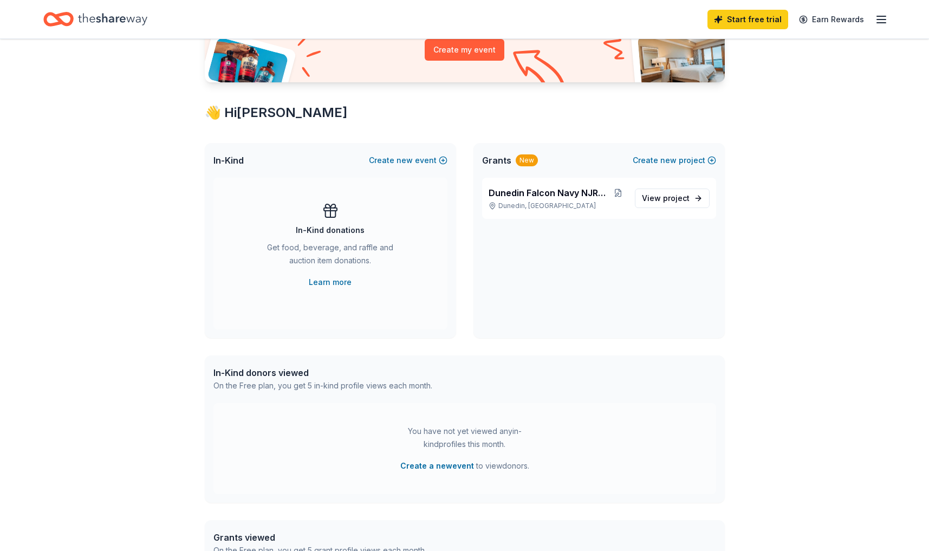
scroll to position [134, 0]
click at [667, 199] on span "project" at bounding box center [676, 198] width 27 height 9
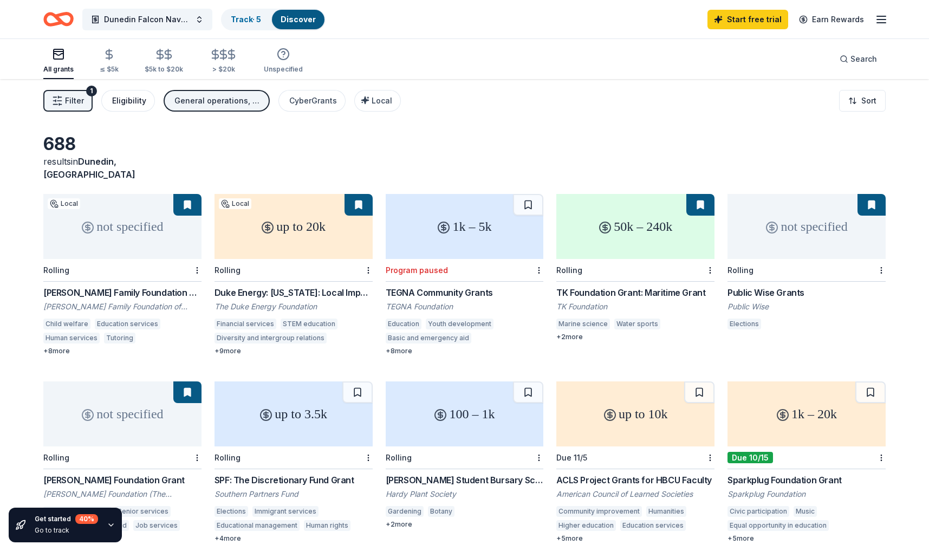
click at [126, 99] on div "Eligibility" at bounding box center [129, 100] width 34 height 13
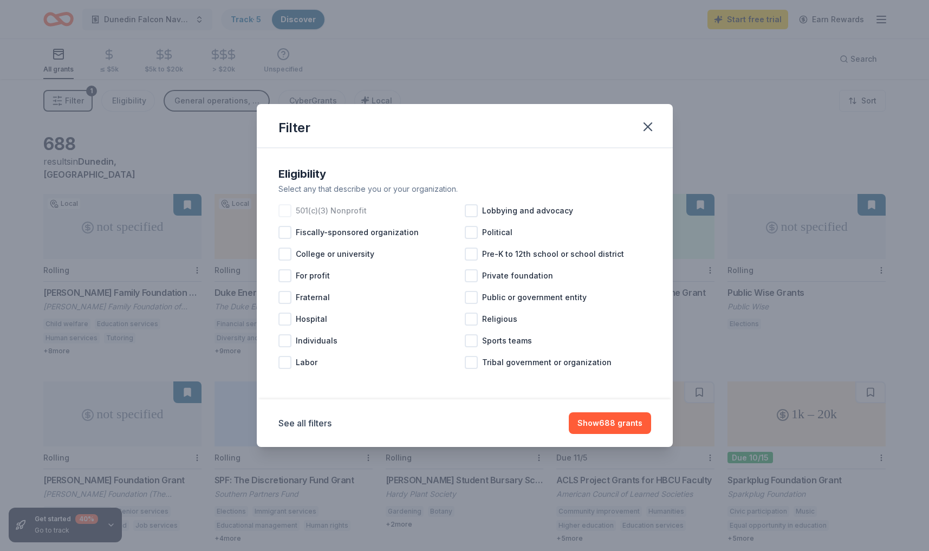
click at [286, 212] on div at bounding box center [284, 210] width 13 height 13
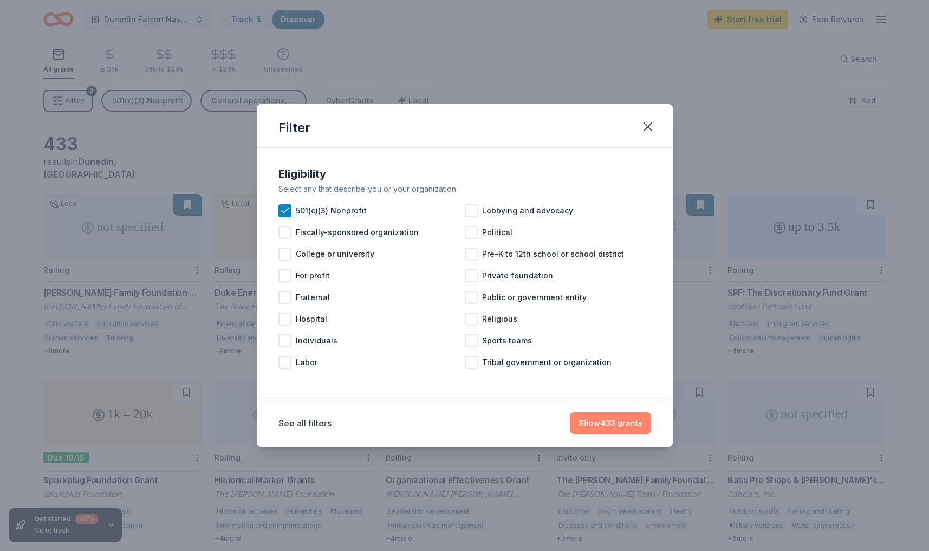
click at [617, 426] on button "Show 433 grants" at bounding box center [610, 423] width 81 height 22
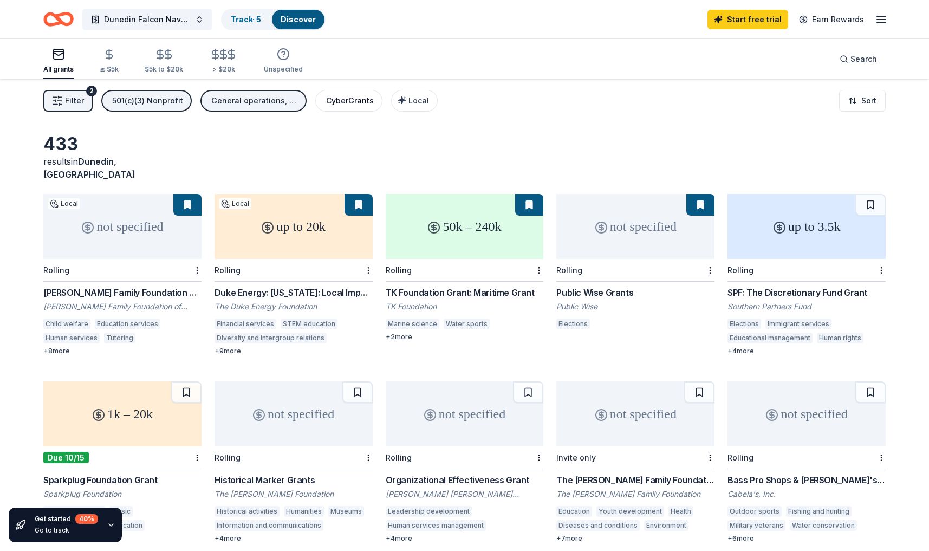
click at [340, 101] on div "CyberGrants" at bounding box center [350, 100] width 48 height 13
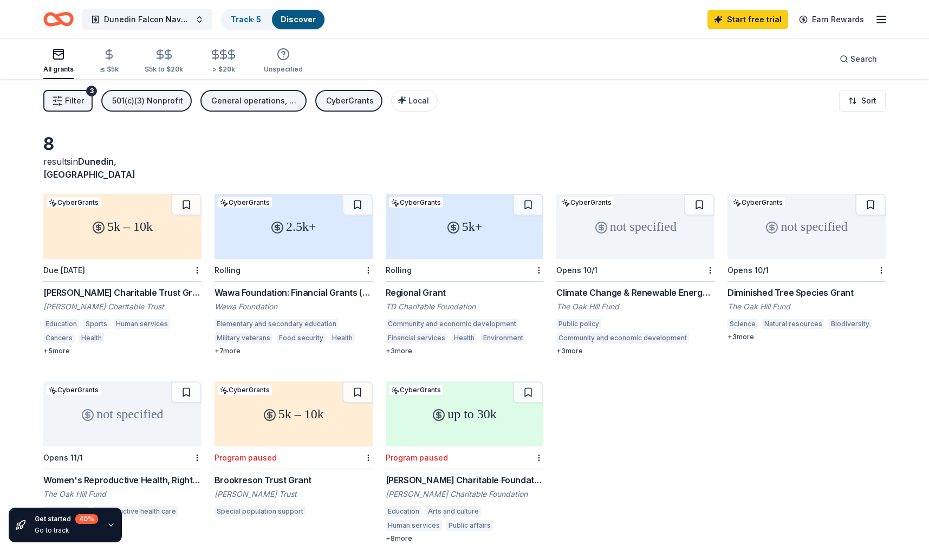
click at [333, 100] on div "CyberGrants" at bounding box center [350, 100] width 48 height 13
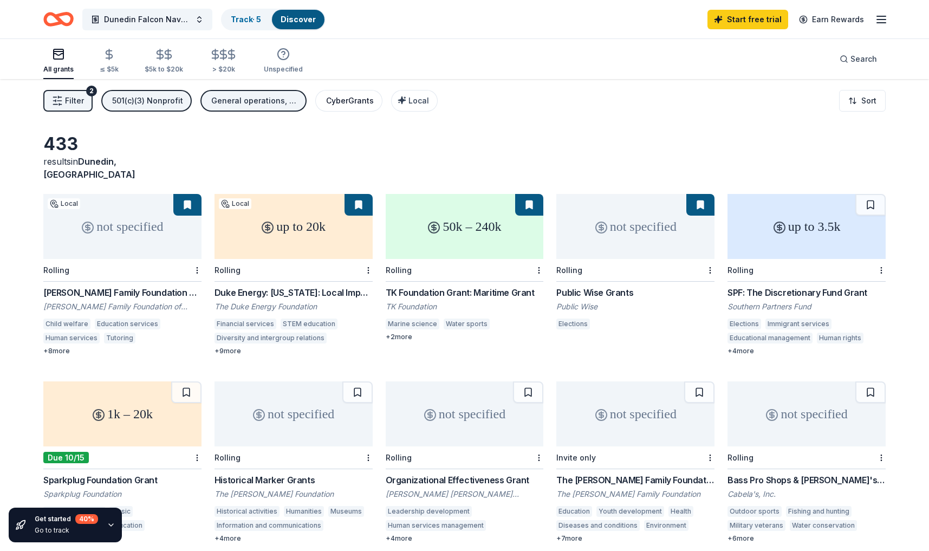
click at [351, 101] on div "CyberGrants" at bounding box center [350, 100] width 48 height 13
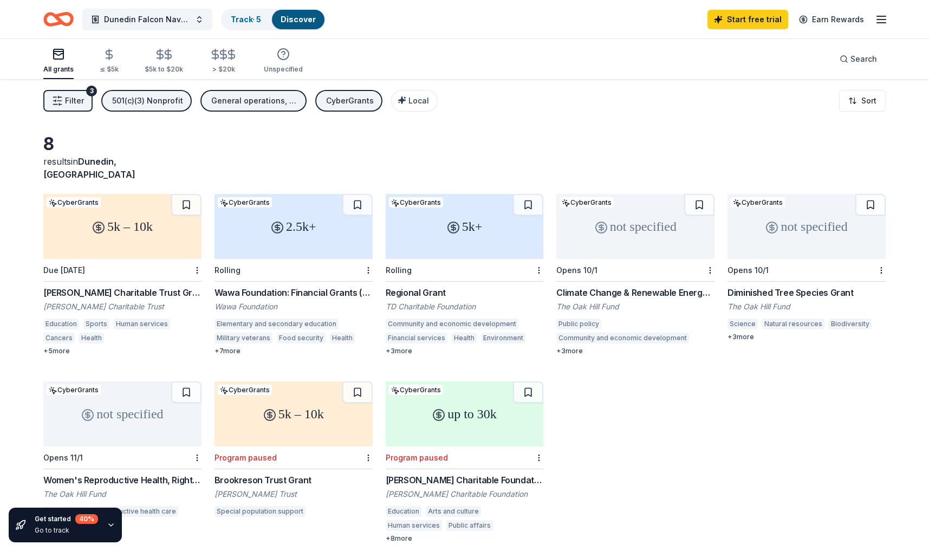
click at [286, 221] on div "2.5k+" at bounding box center [294, 226] width 158 height 65
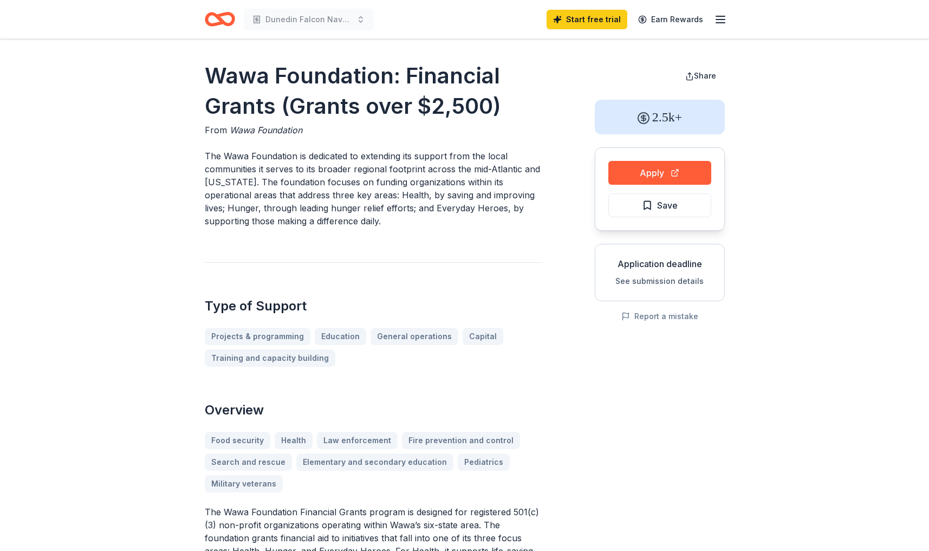
drag, startPoint x: 375, startPoint y: 160, endPoint x: 456, endPoint y: 160, distance: 80.7
click at [456, 160] on p "The Wawa Foundation is dedicated to extending its support from the local commun…" at bounding box center [374, 189] width 338 height 78
click at [645, 176] on button "Apply" at bounding box center [659, 173] width 103 height 24
